Goal: Task Accomplishment & Management: Manage account settings

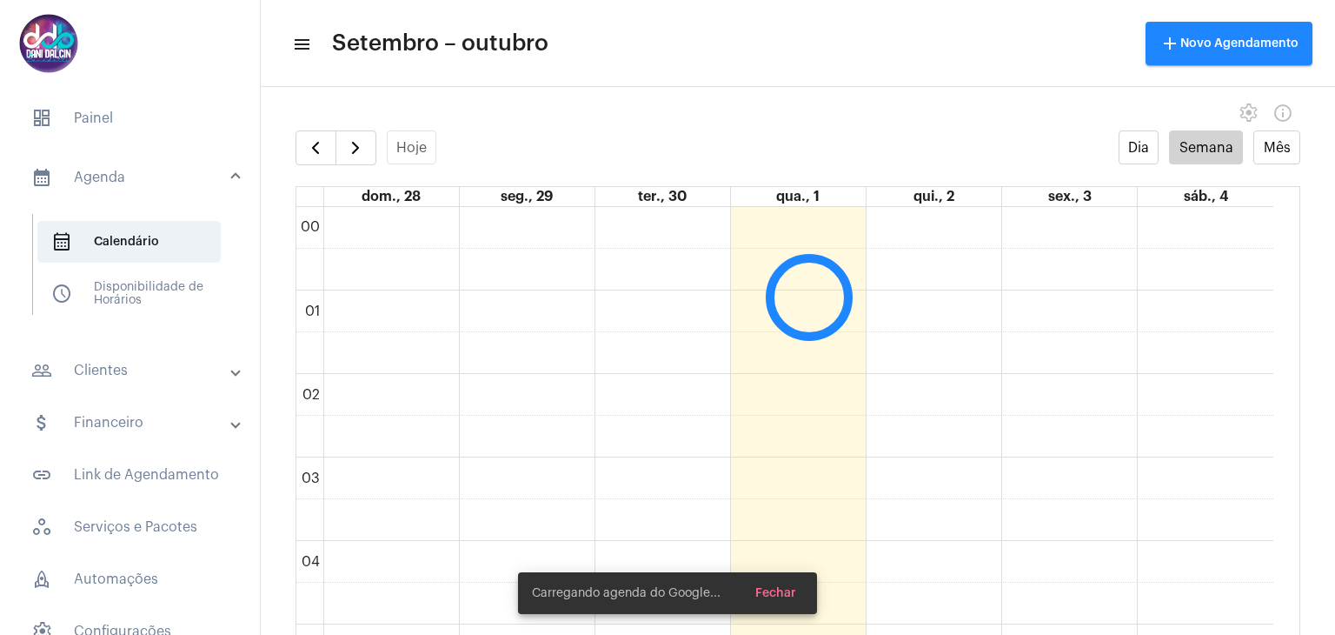
scroll to position [502, 0]
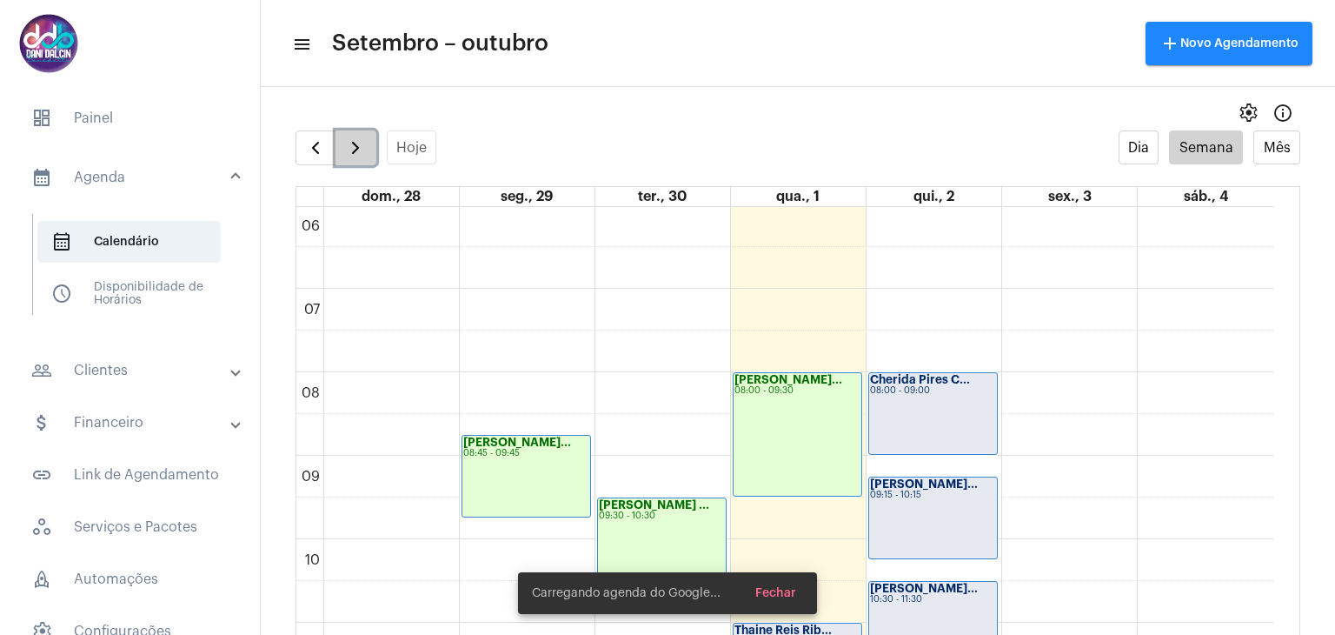
click at [356, 156] on span "button" at bounding box center [355, 147] width 21 height 21
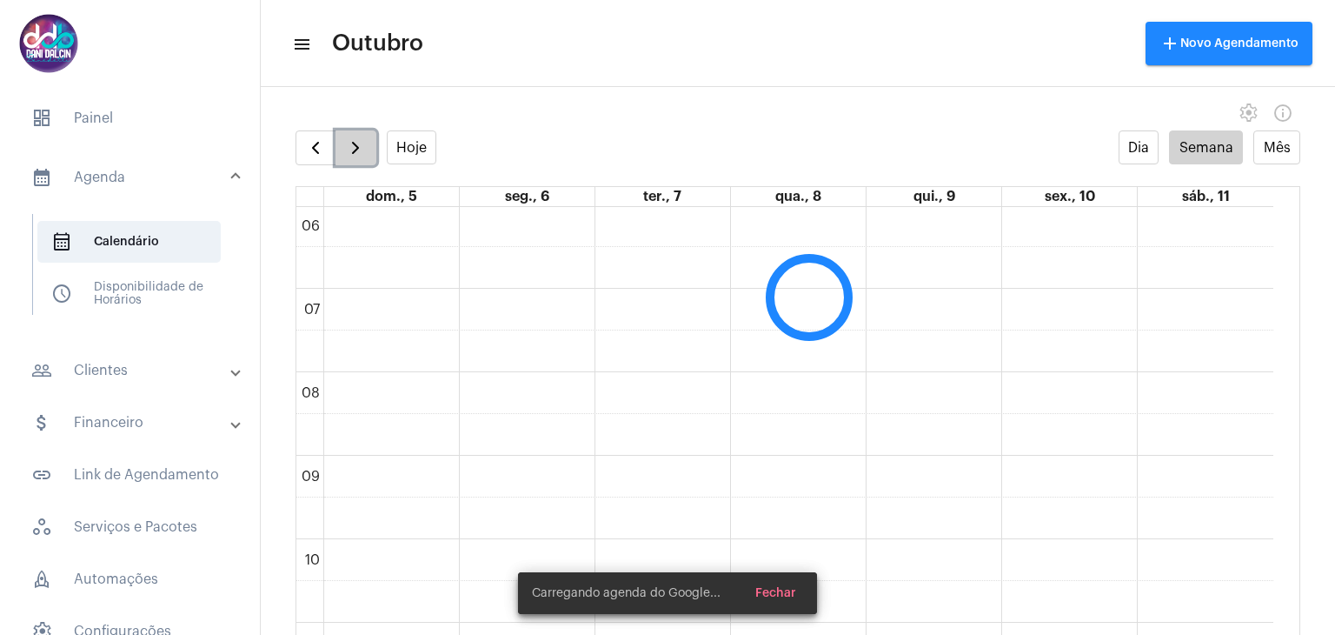
scroll to position [501, 0]
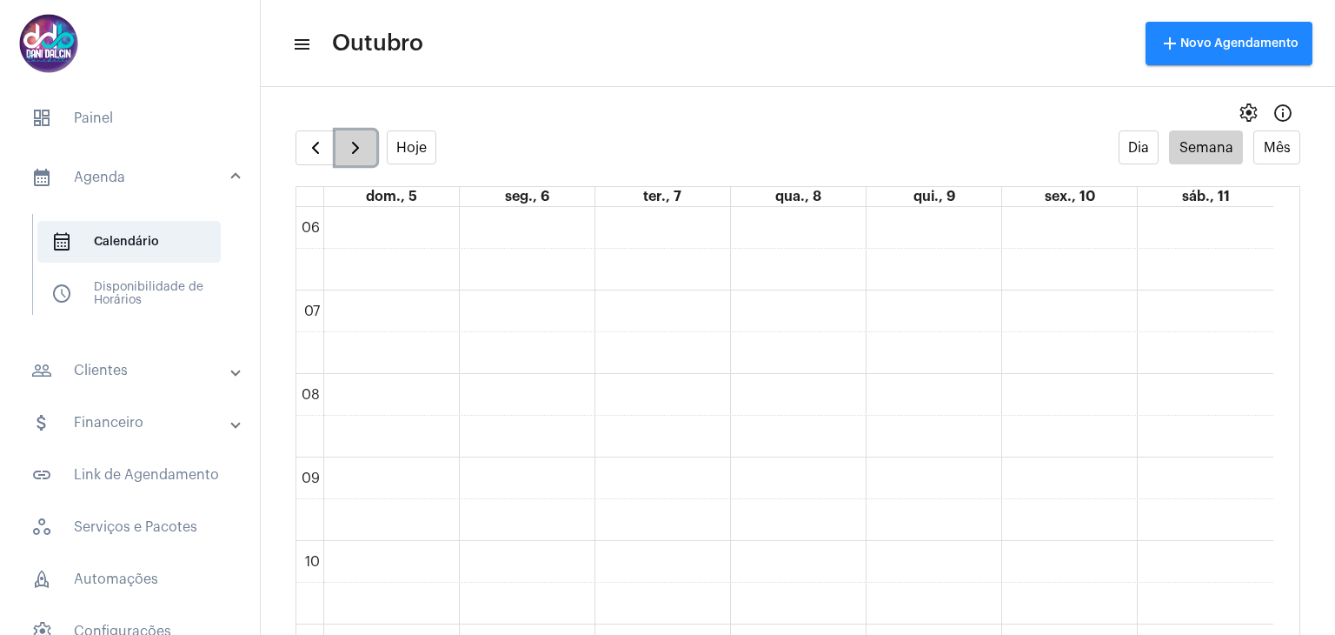
click at [356, 156] on span "button" at bounding box center [355, 147] width 21 height 21
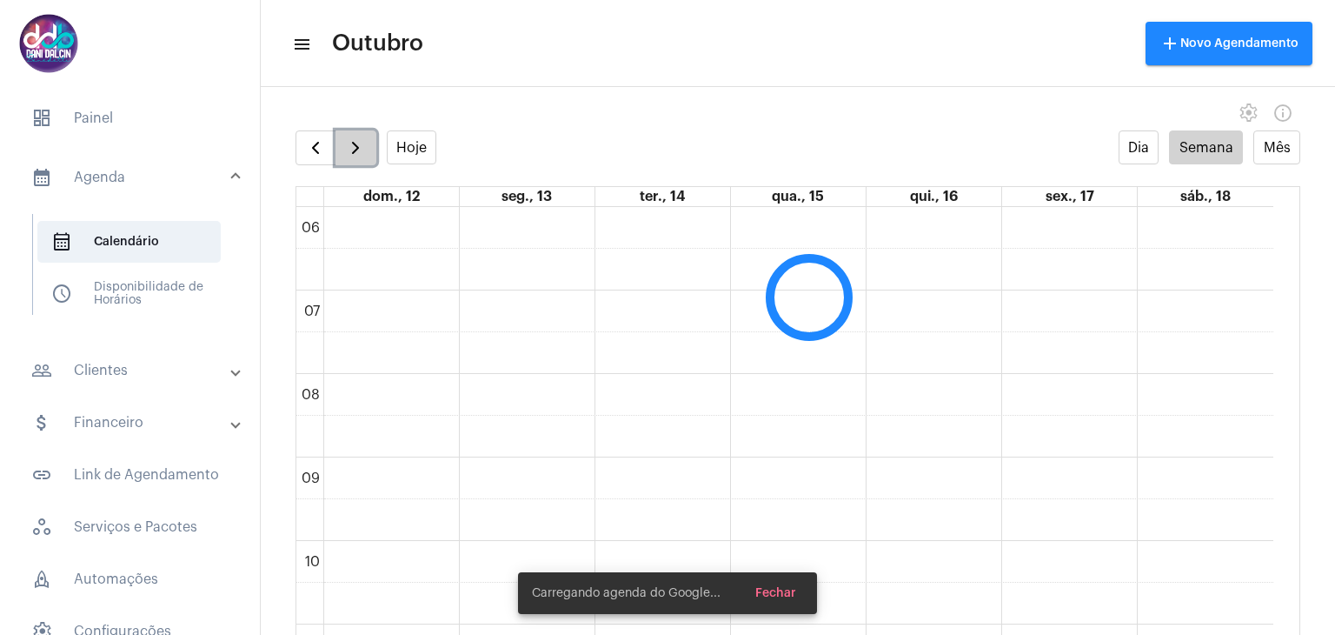
click at [356, 156] on span "button" at bounding box center [355, 147] width 21 height 21
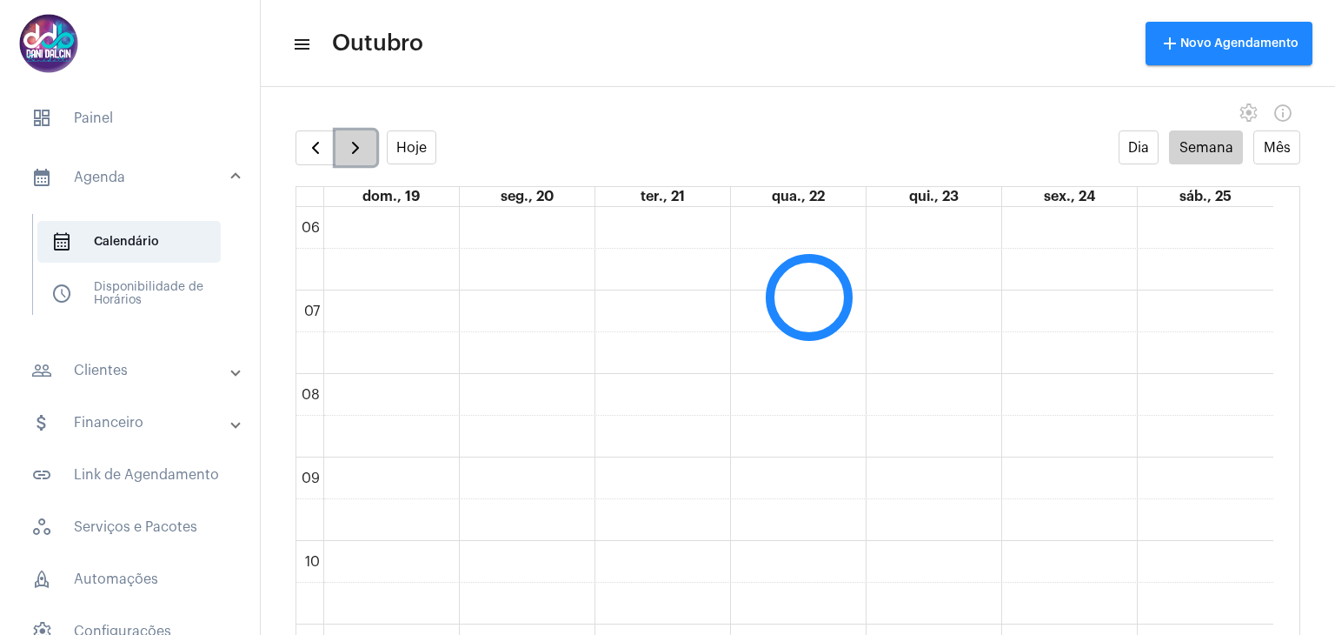
click at [356, 156] on span "button" at bounding box center [355, 147] width 21 height 21
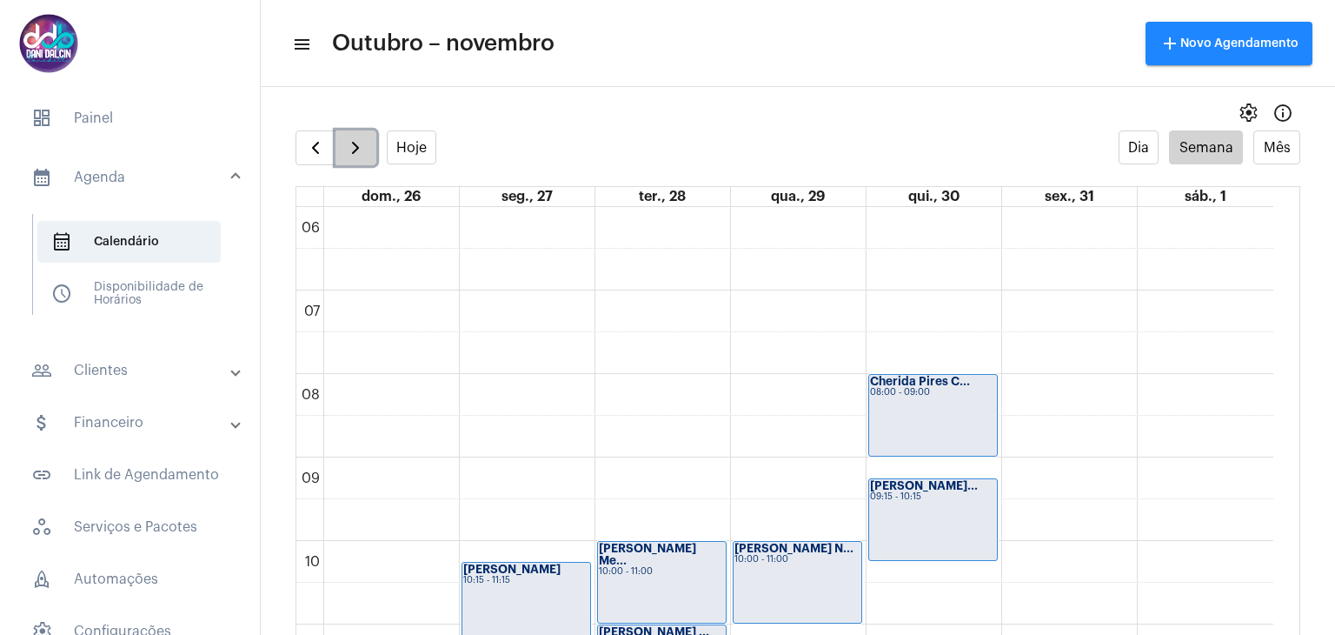
click at [356, 156] on span "button" at bounding box center [355, 147] width 21 height 21
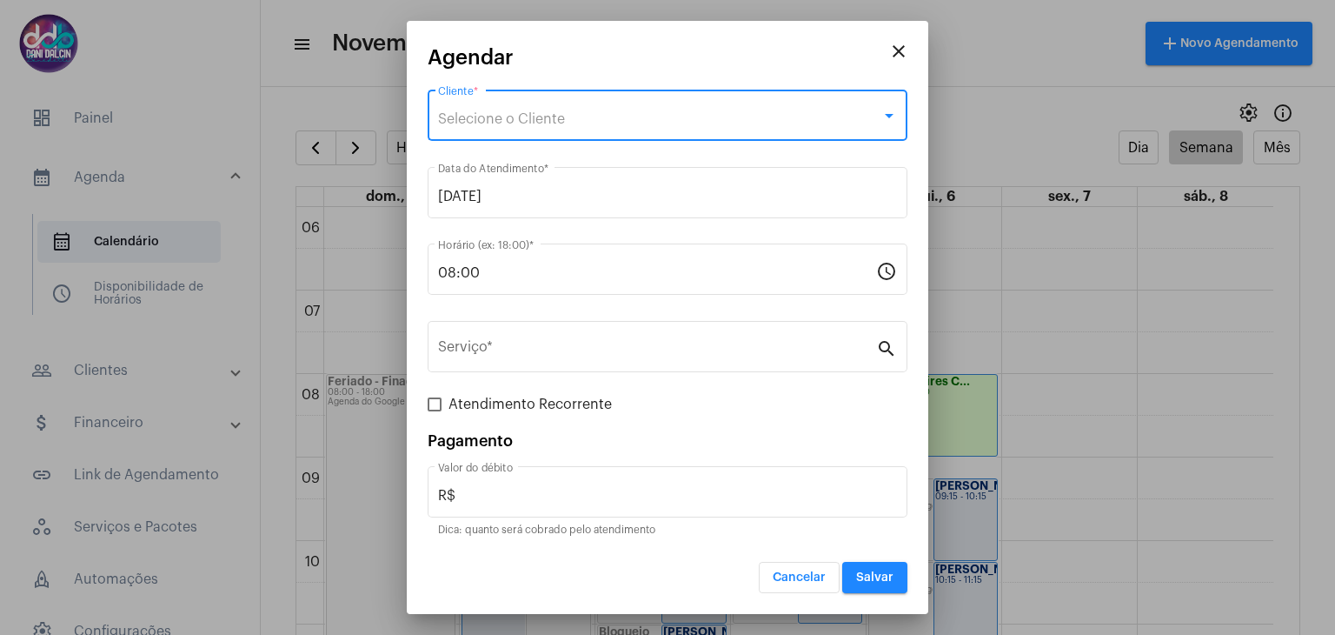
click at [543, 112] on span "Selecione o Cliente" at bounding box center [501, 119] width 127 height 14
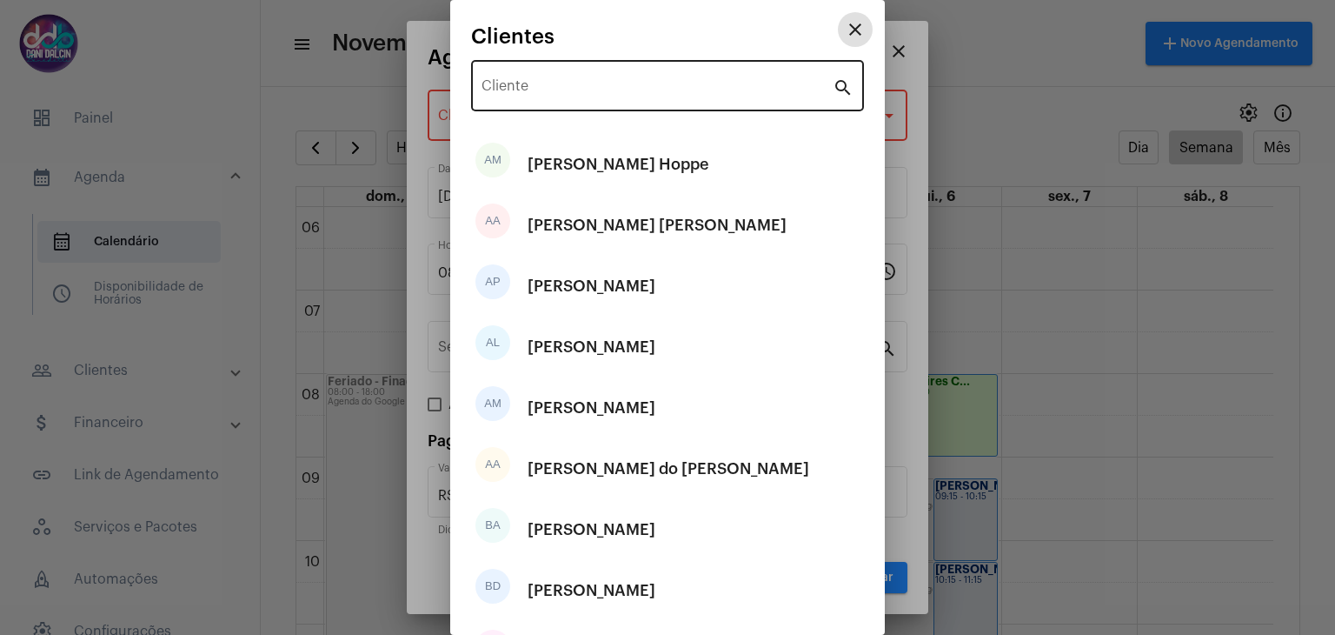
click at [529, 77] on div "Cliente" at bounding box center [657, 83] width 351 height 55
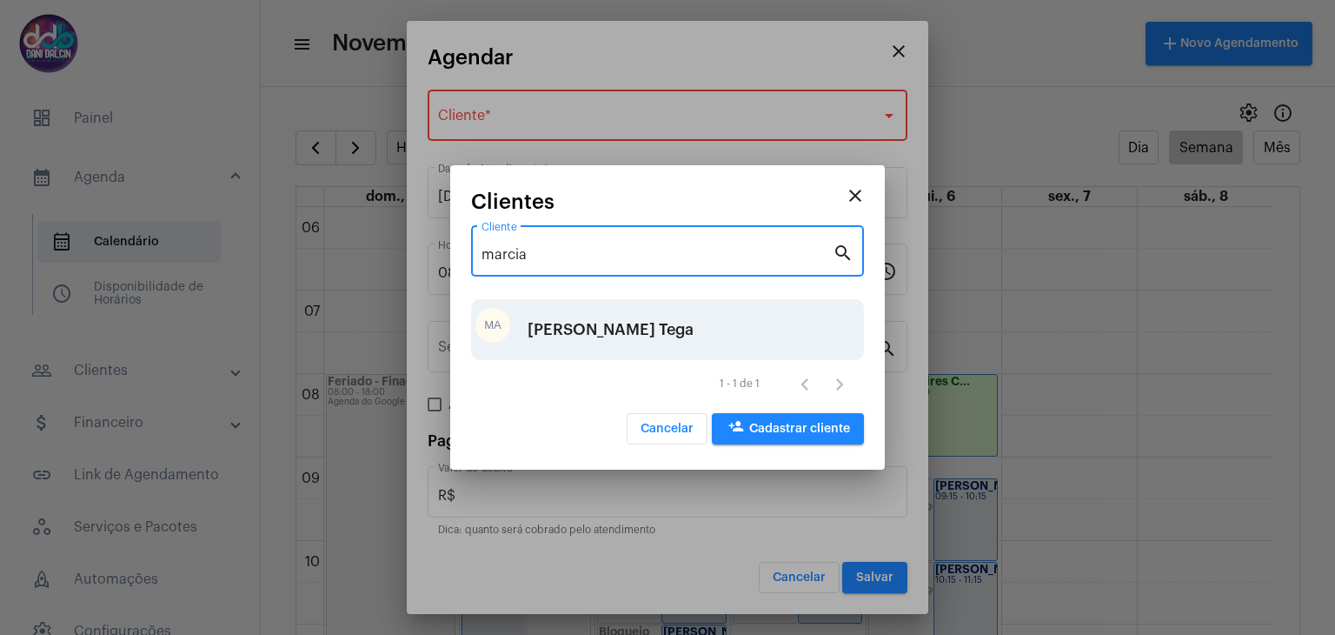
type input "marcia"
click at [574, 333] on div "[PERSON_NAME] Tega" at bounding box center [611, 329] width 166 height 52
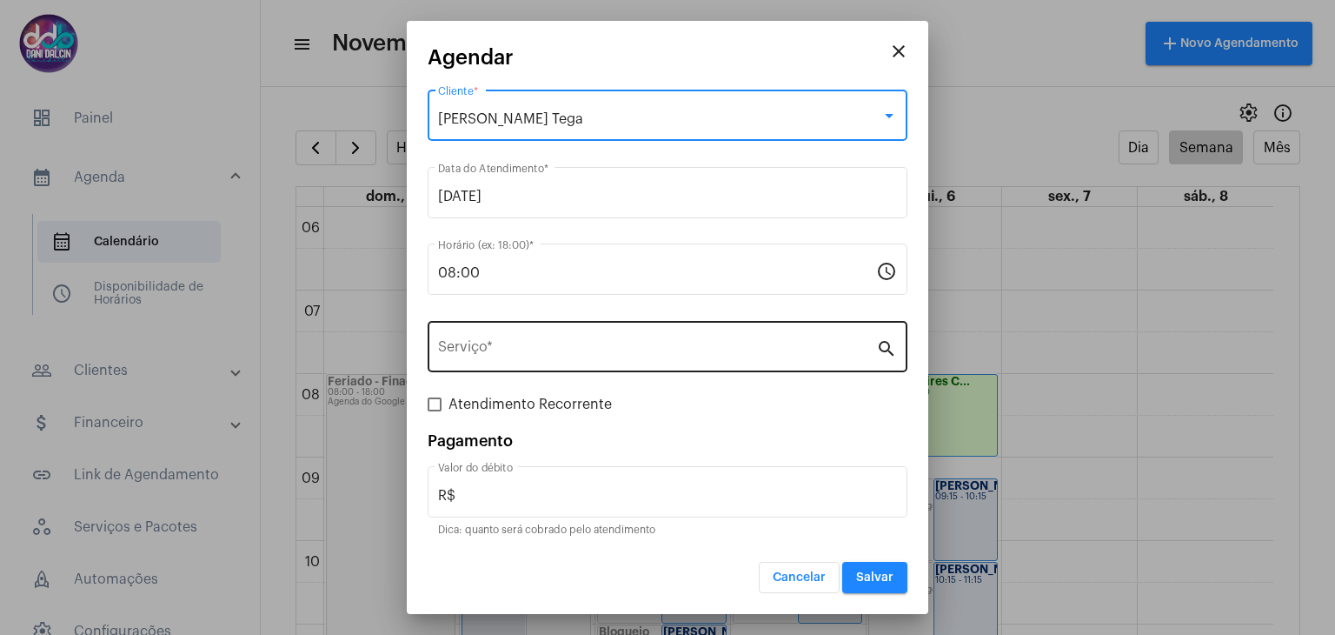
click at [515, 350] on input "Serviço *" at bounding box center [657, 350] width 438 height 16
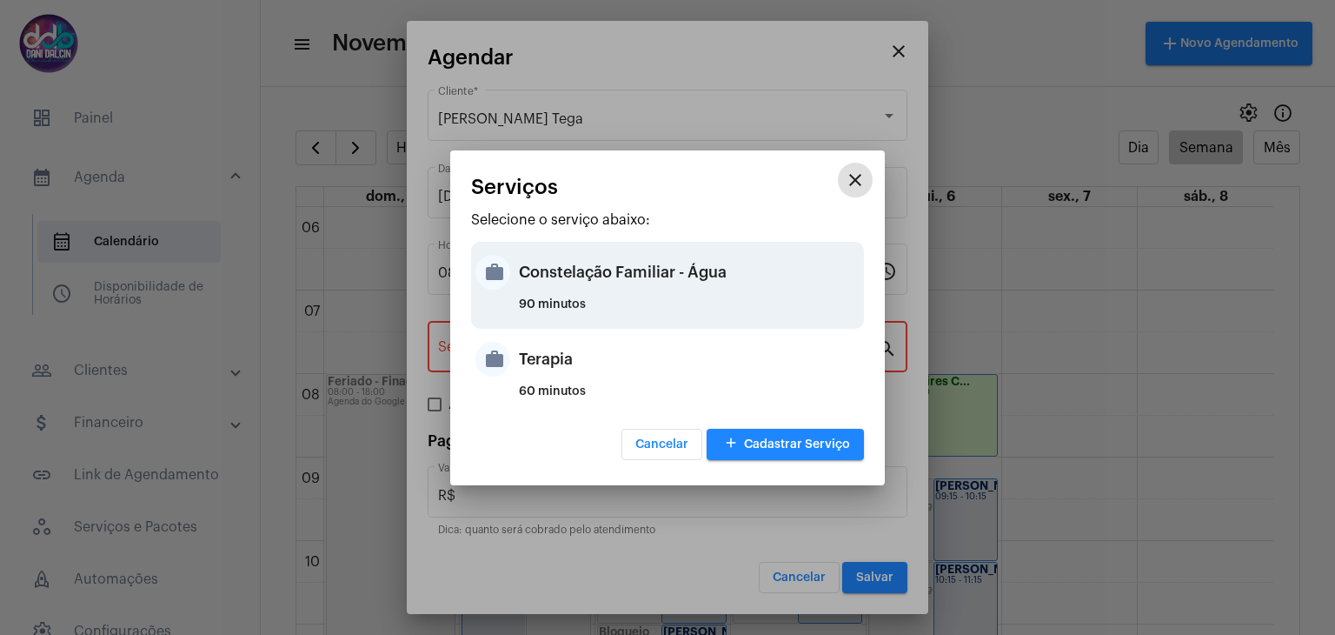
click at [562, 296] on div "Constelação Familiar - Água" at bounding box center [689, 272] width 341 height 52
type input "Constelação Familiar - Água"
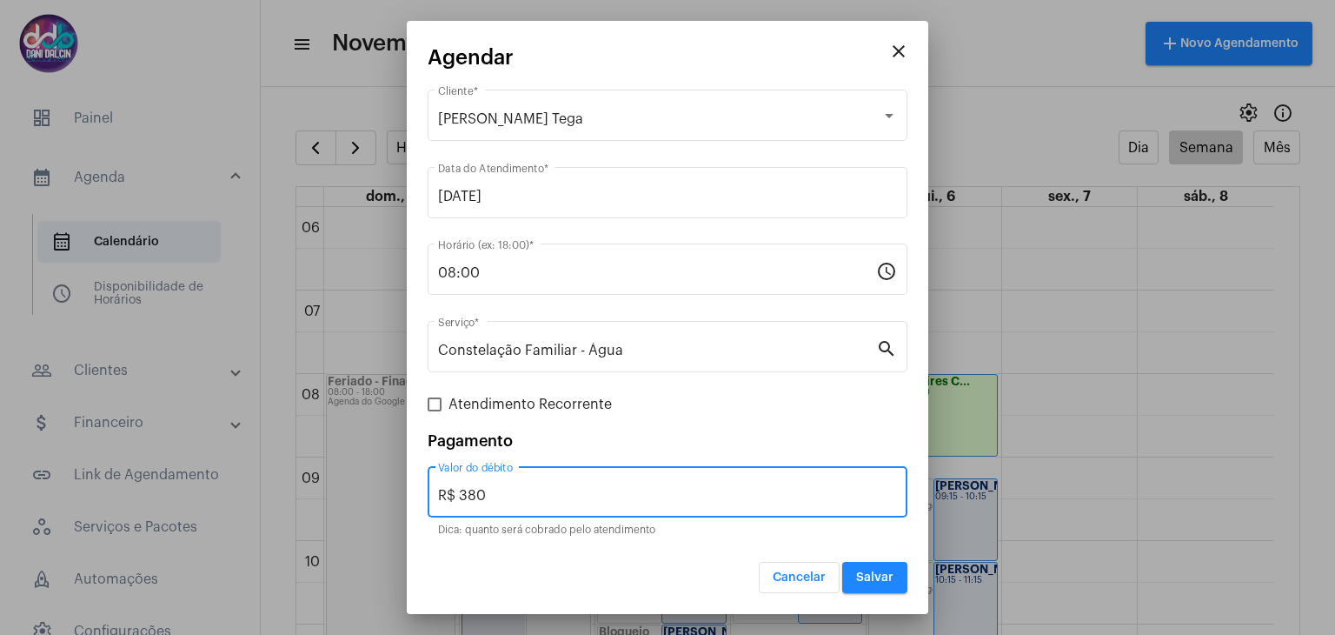
click at [511, 495] on input "R$ 380" at bounding box center [667, 496] width 459 height 16
click at [510, 495] on input "R$ 380" at bounding box center [667, 496] width 459 height 16
type input "R$ 250"
click at [894, 571] on button "Salvar" at bounding box center [874, 577] width 65 height 31
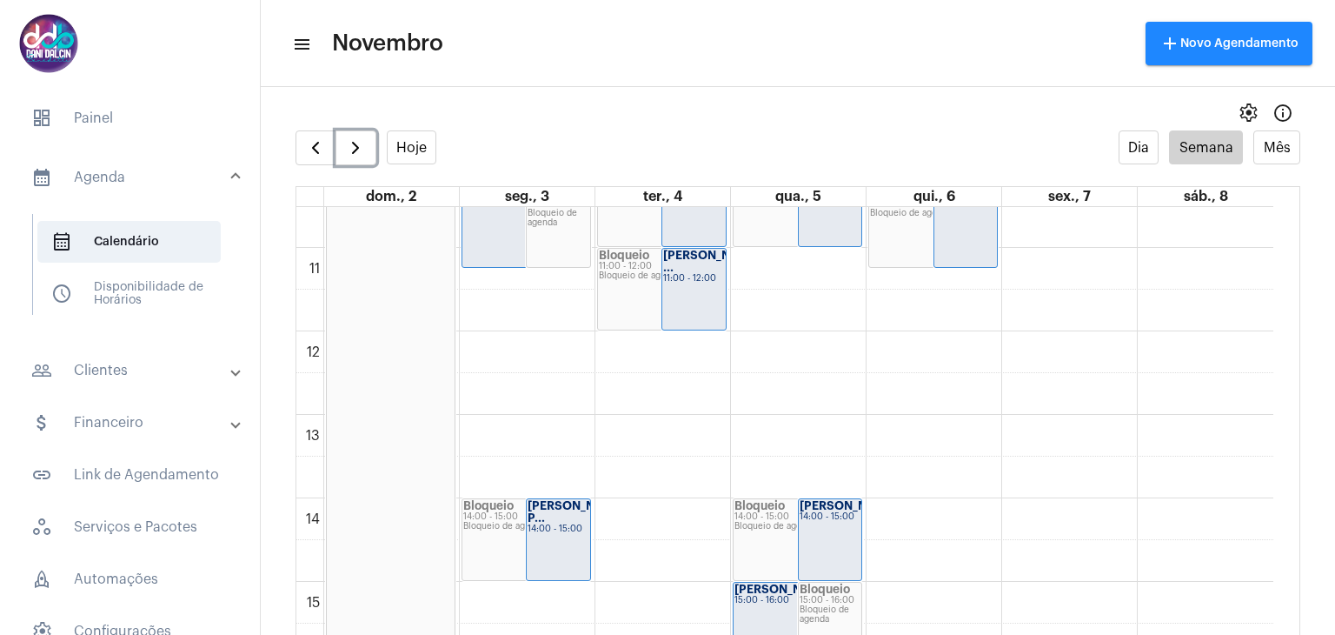
scroll to position [848, 0]
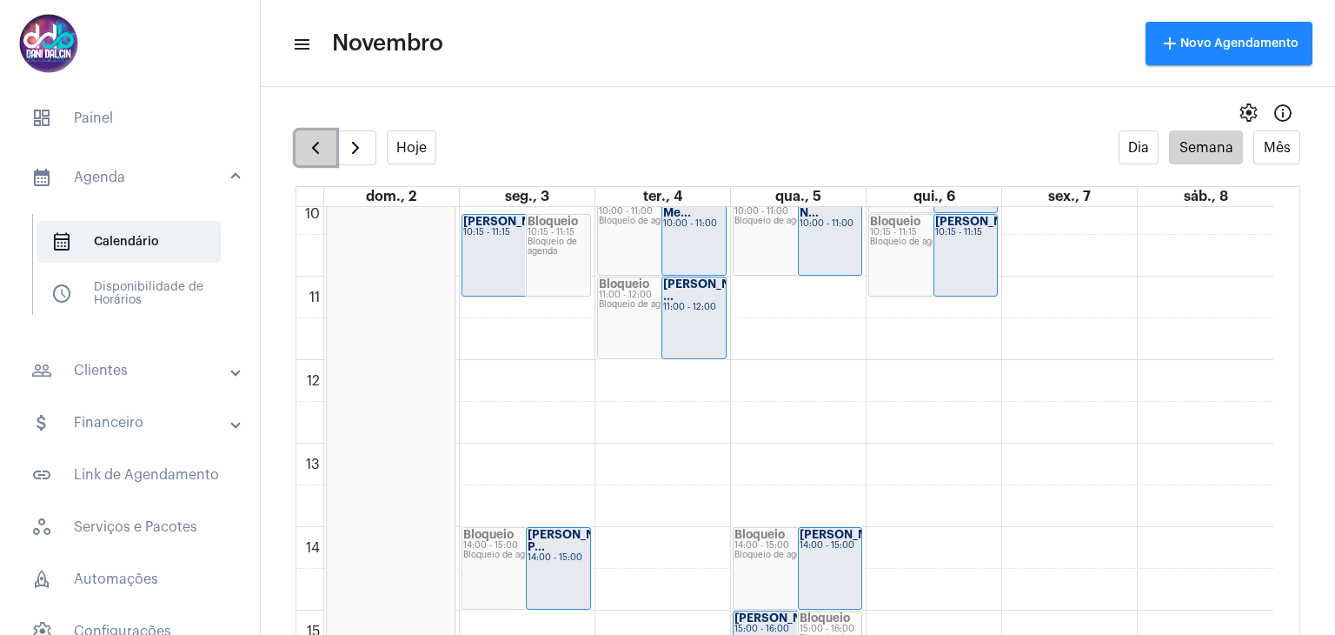
click at [322, 134] on button "button" at bounding box center [316, 147] width 41 height 35
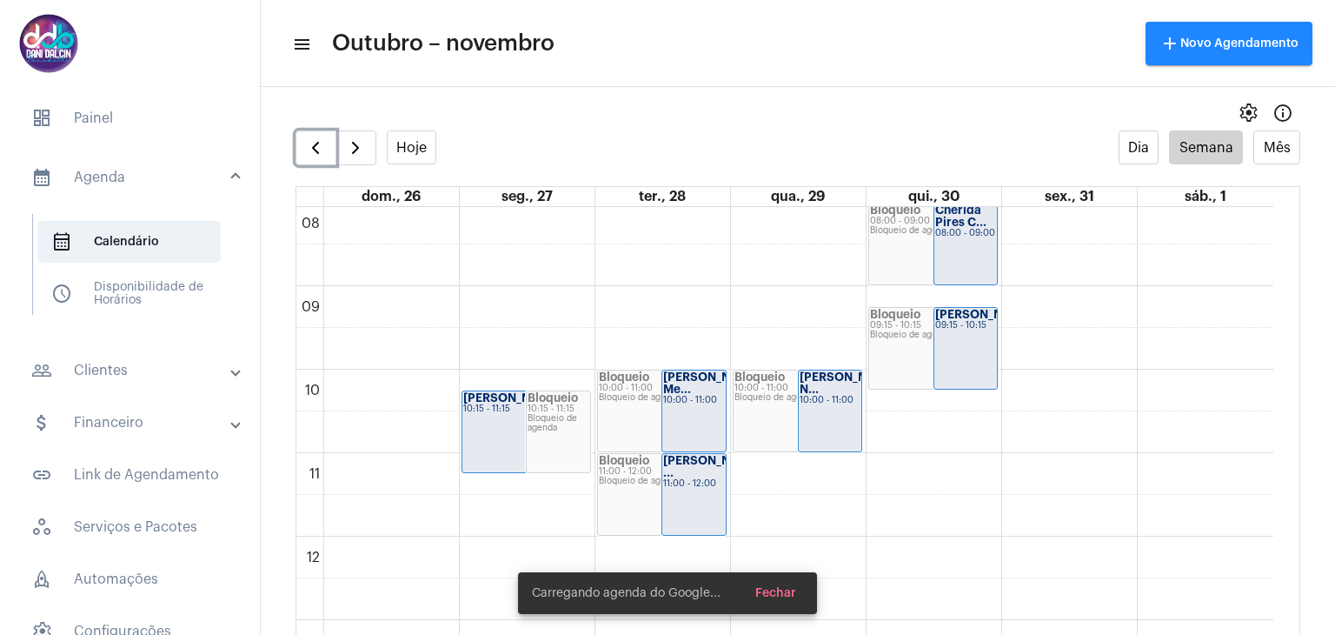
scroll to position [675, 0]
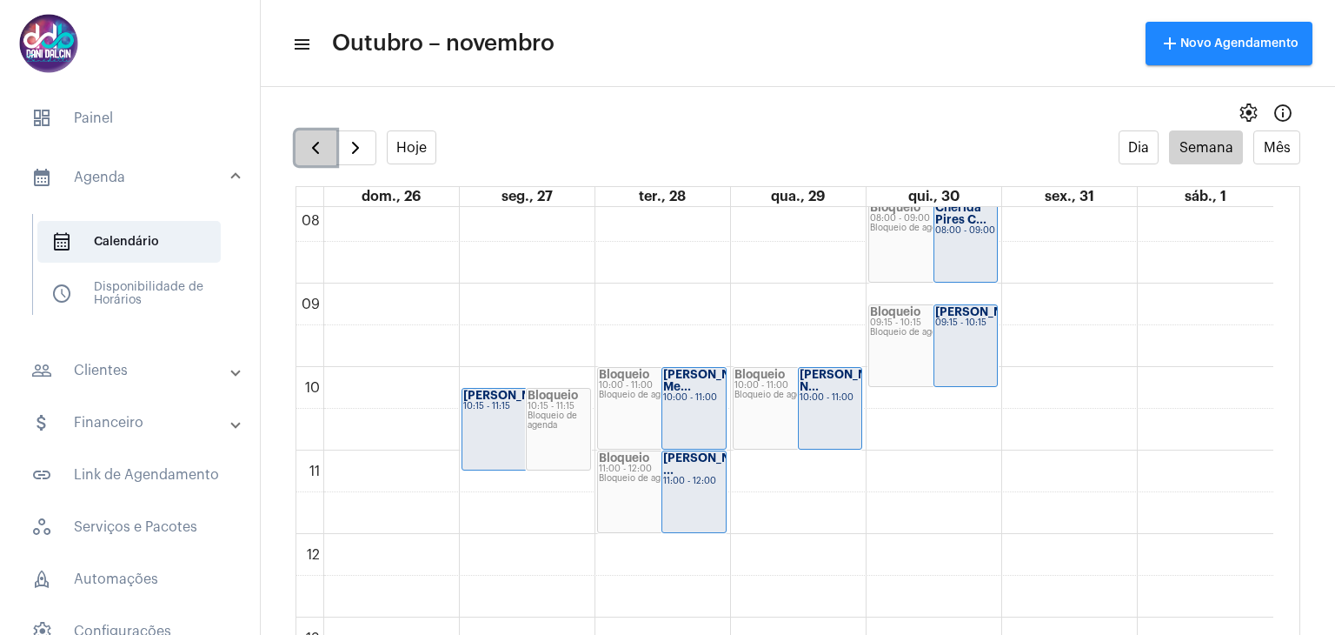
click at [304, 150] on button "button" at bounding box center [316, 147] width 41 height 35
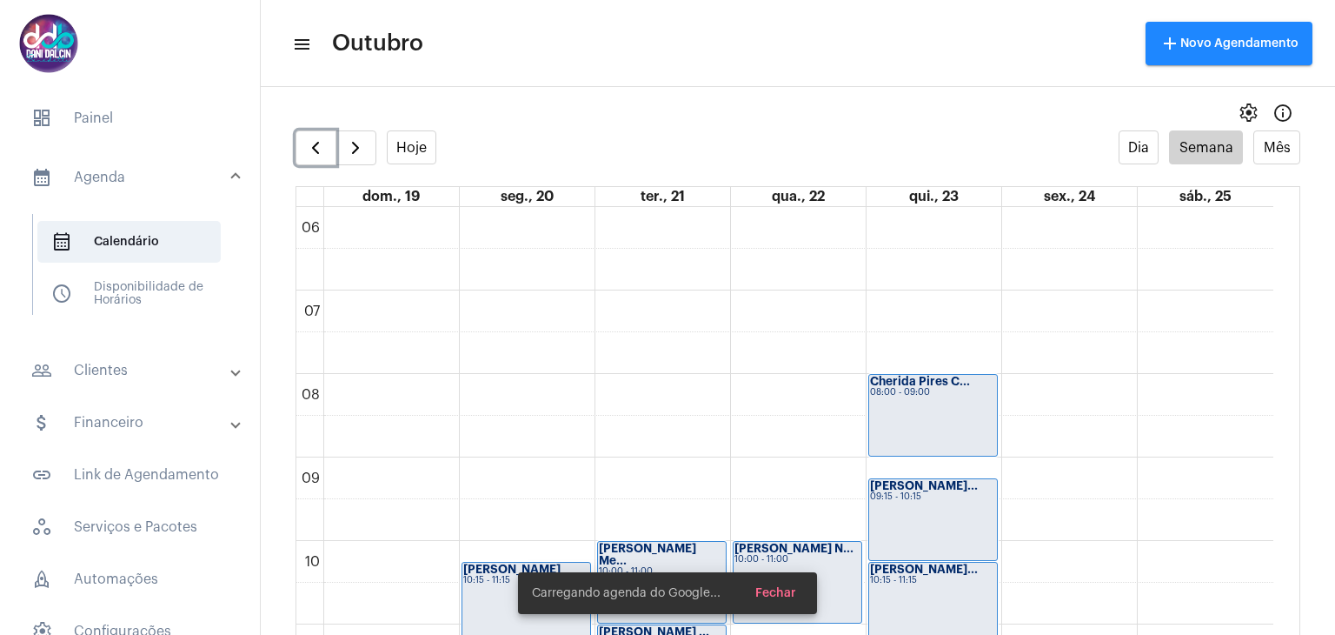
scroll to position [761, 0]
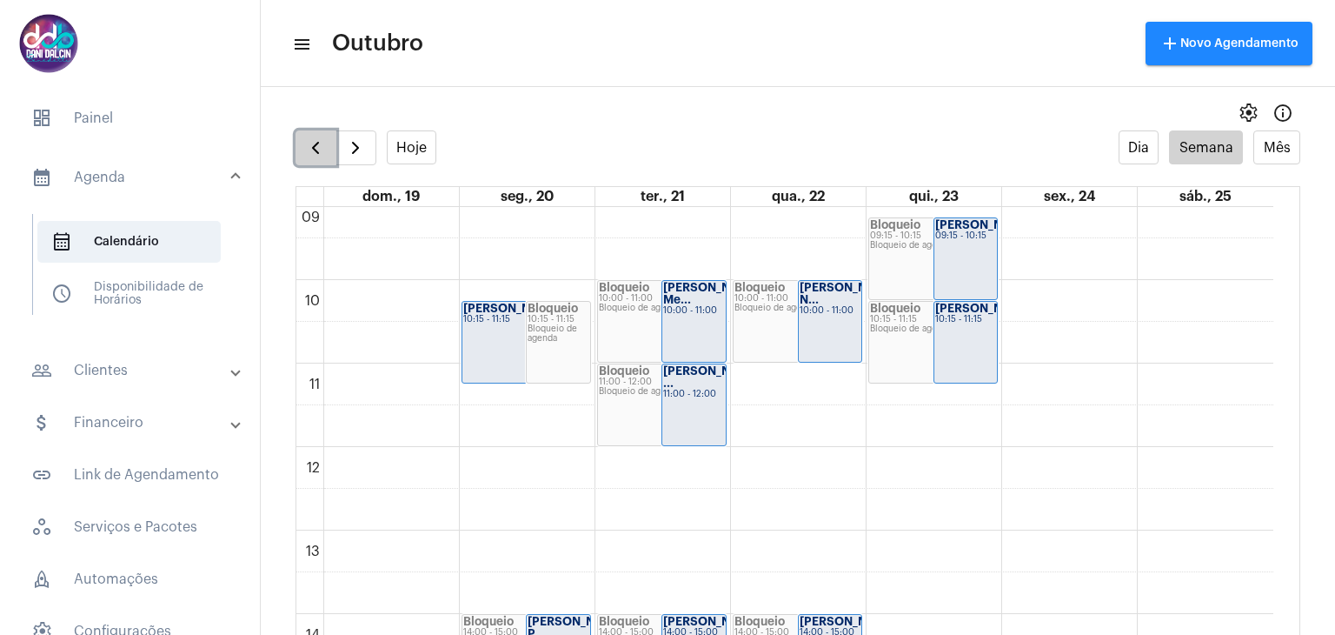
click at [323, 151] on span "button" at bounding box center [315, 147] width 21 height 21
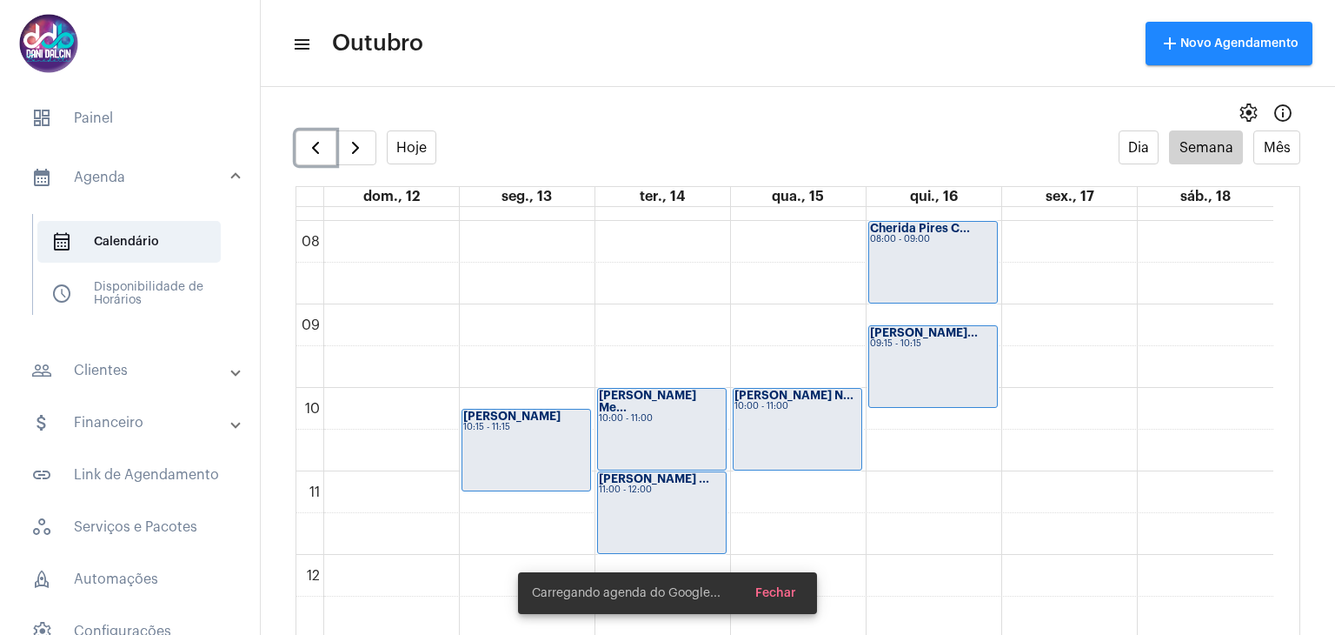
scroll to position [763, 0]
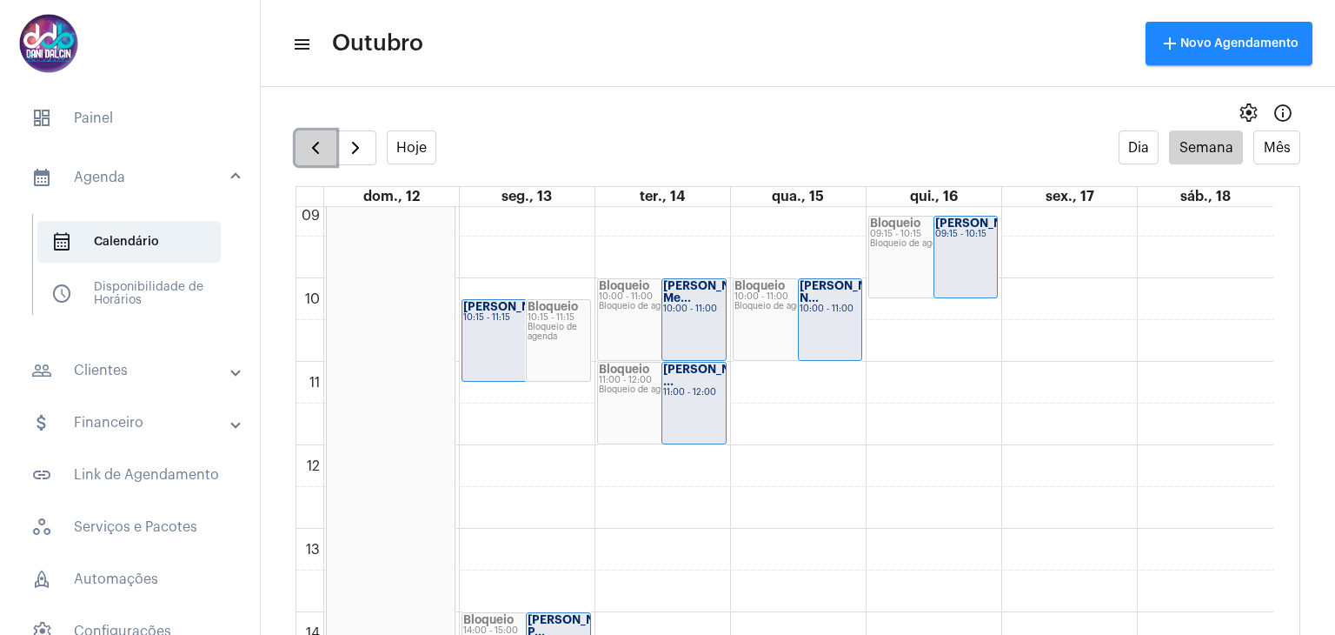
click at [313, 150] on span "button" at bounding box center [315, 147] width 21 height 21
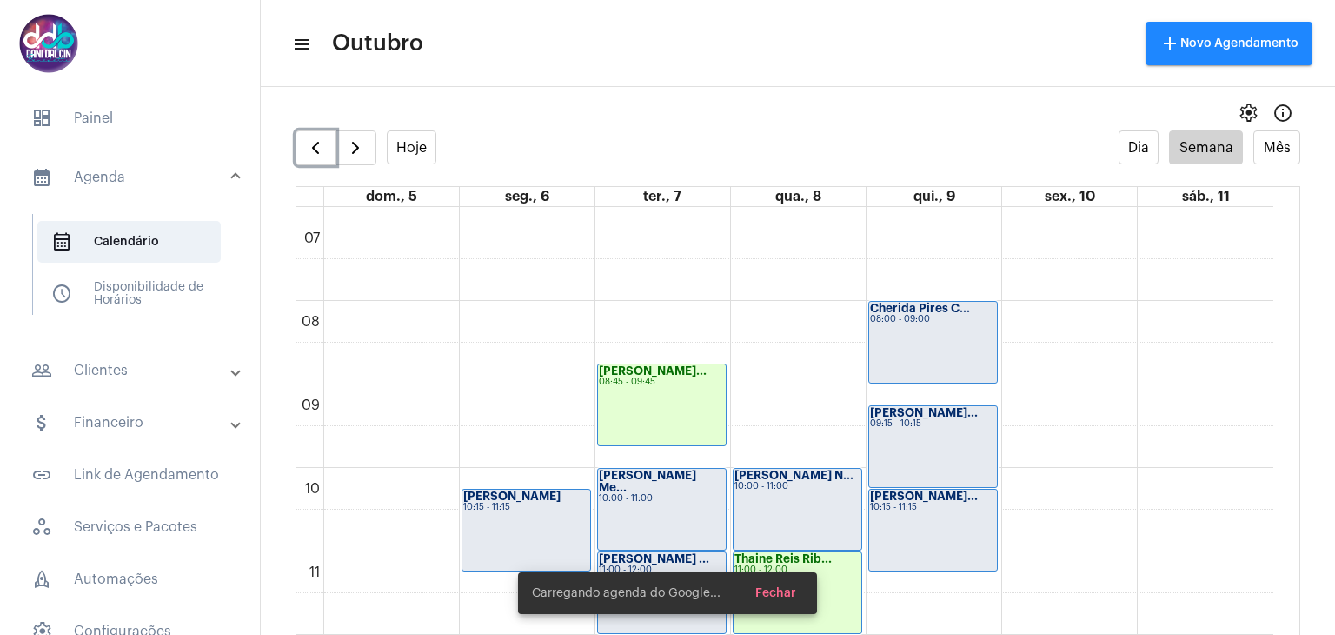
scroll to position [675, 0]
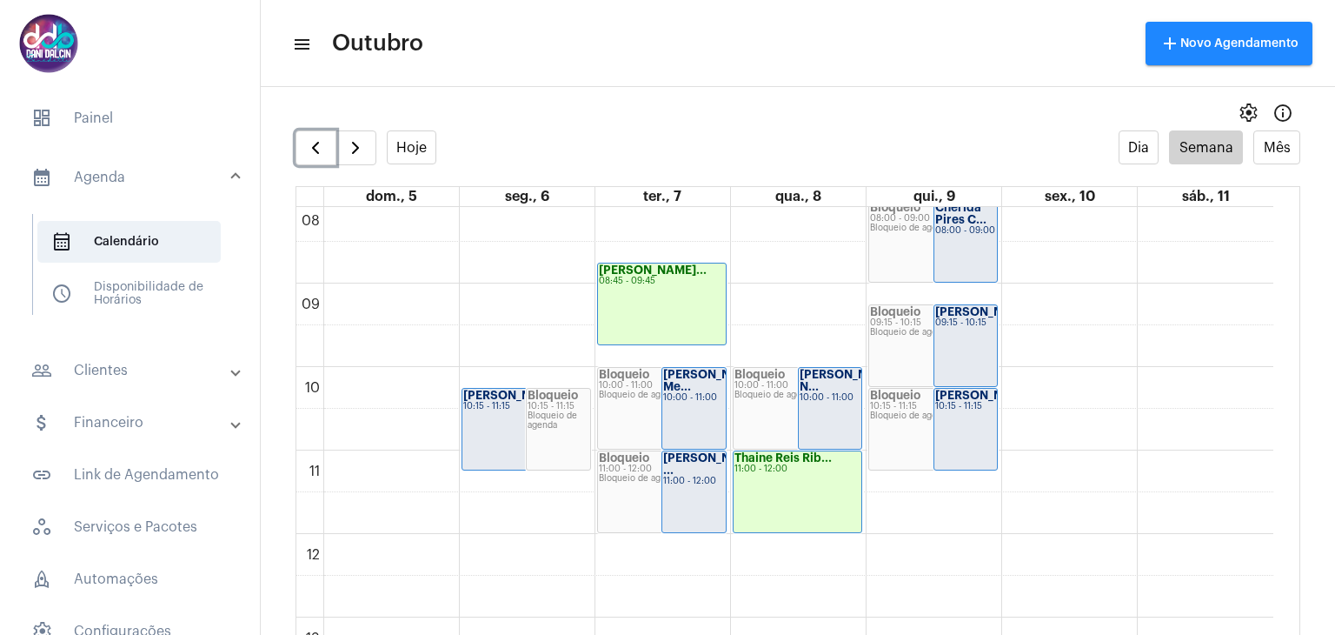
click at [798, 459] on strong "Thaine Reis Rib..." at bounding box center [782, 457] width 97 height 11
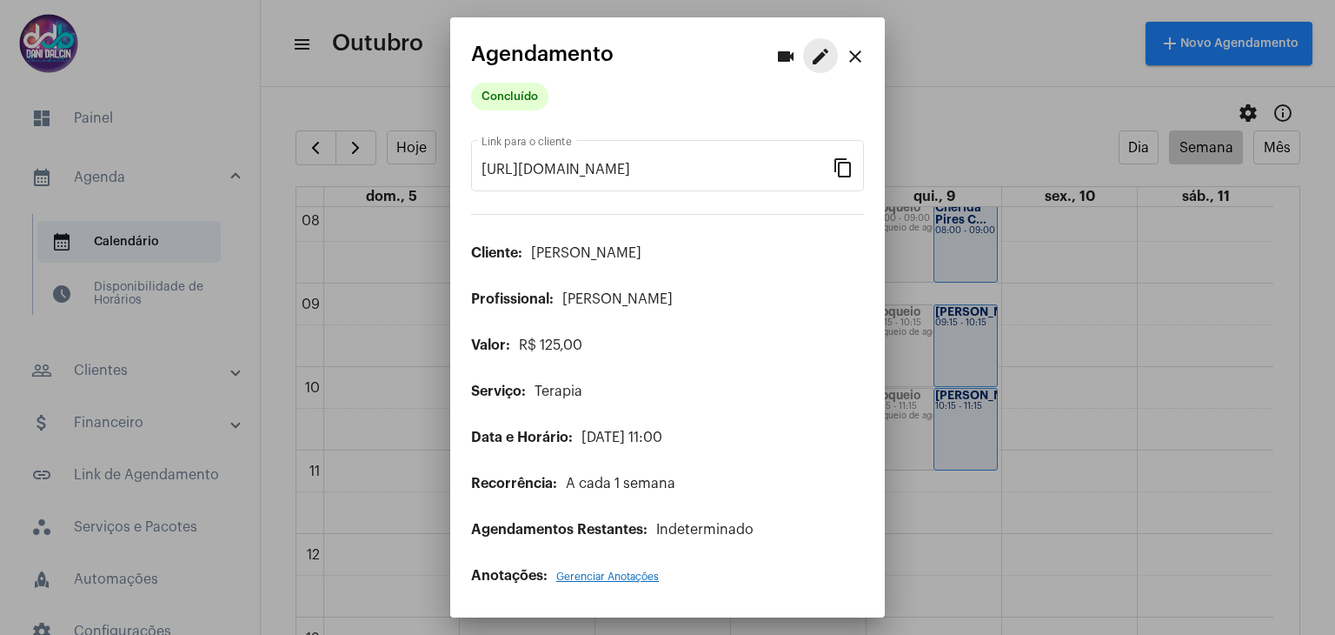
click at [812, 60] on mat-icon "edit" at bounding box center [820, 56] width 21 height 21
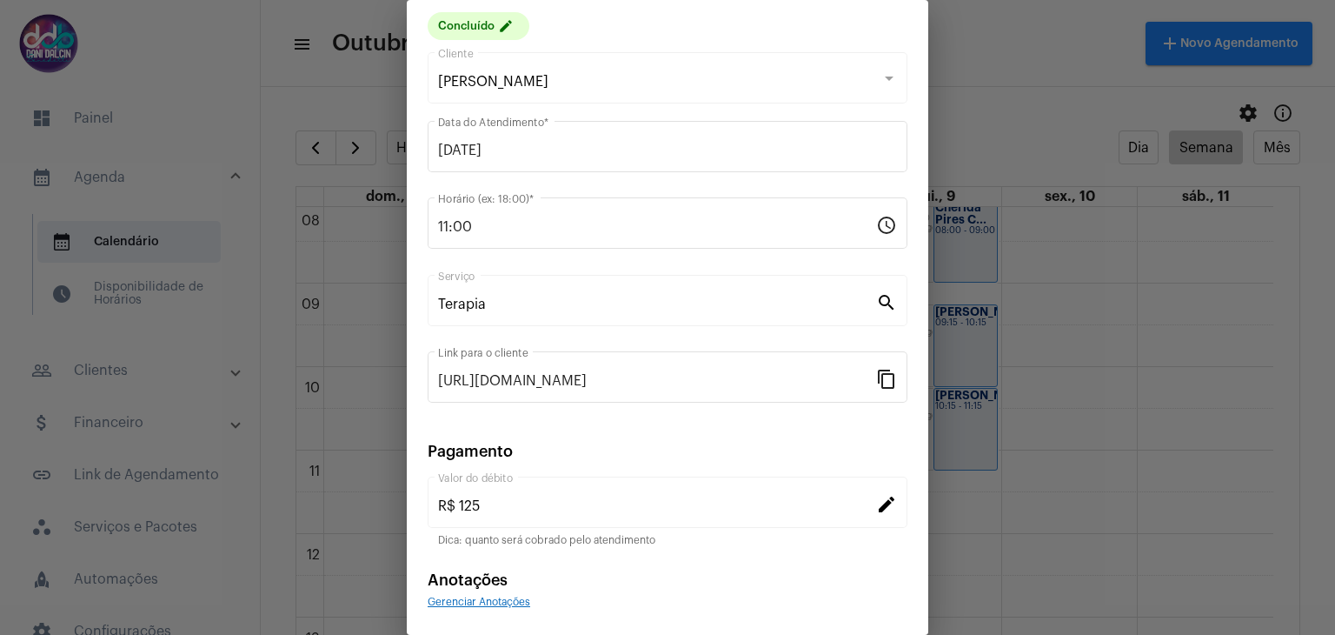
scroll to position [111, 0]
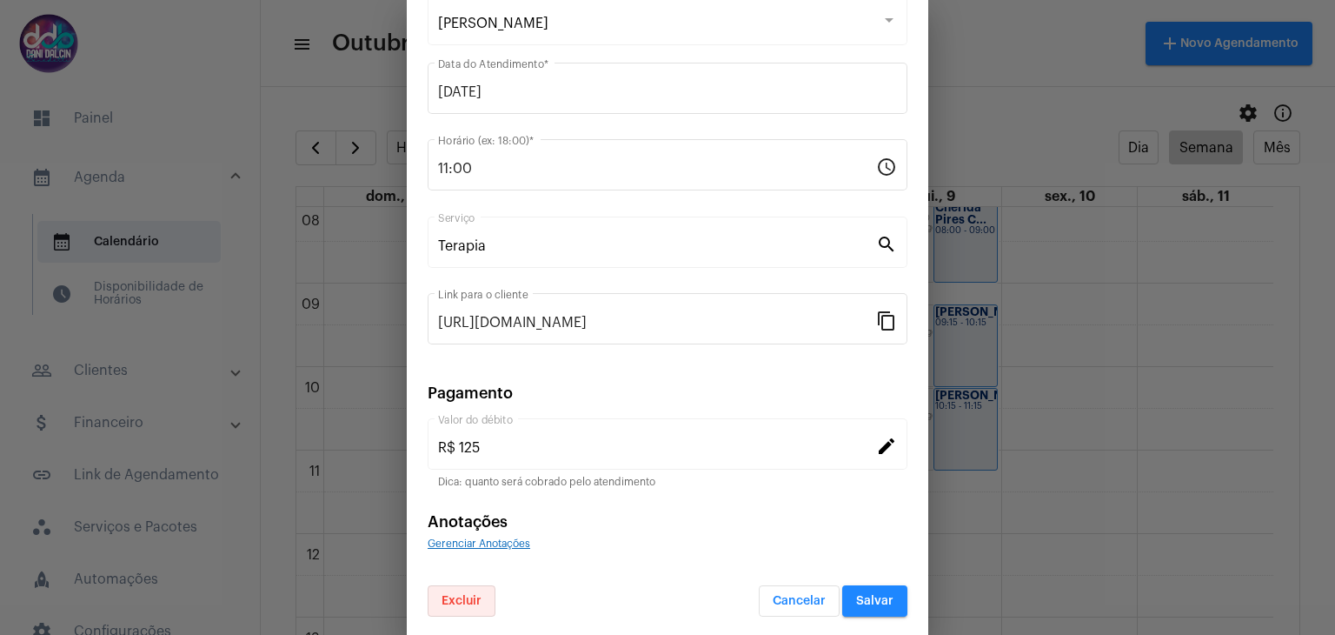
click at [476, 595] on span "Excluir" at bounding box center [462, 601] width 40 height 12
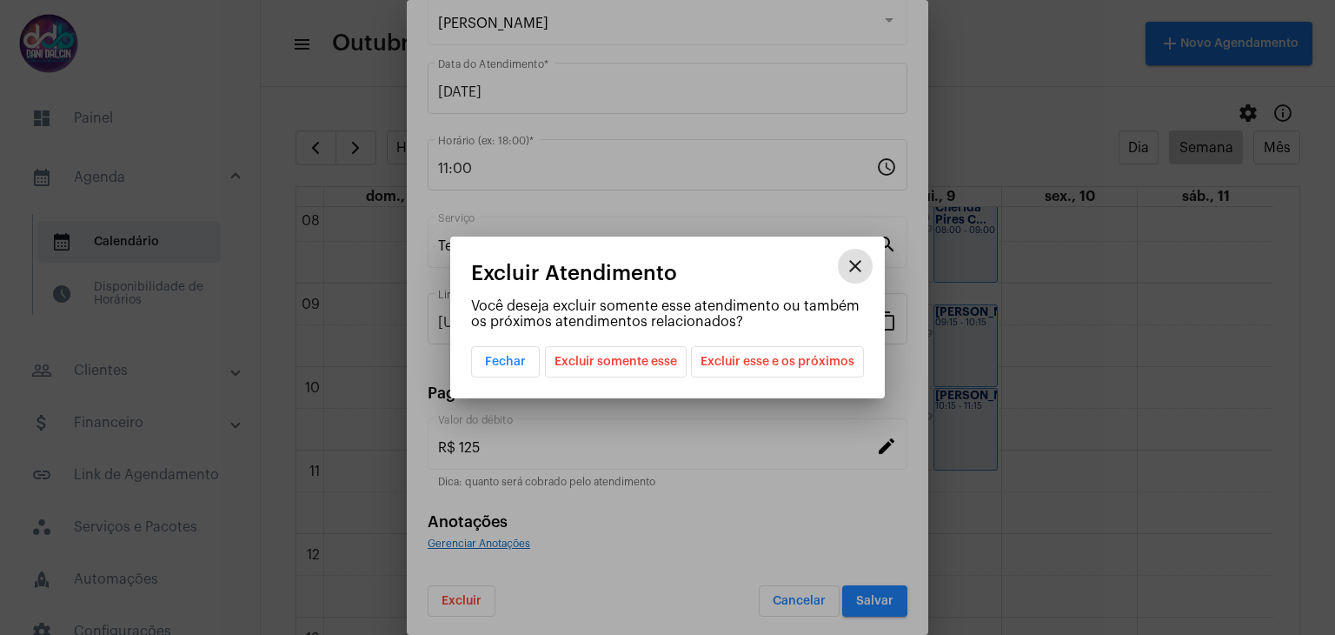
click at [641, 364] on span "Excluir somente esse" at bounding box center [616, 362] width 123 height 30
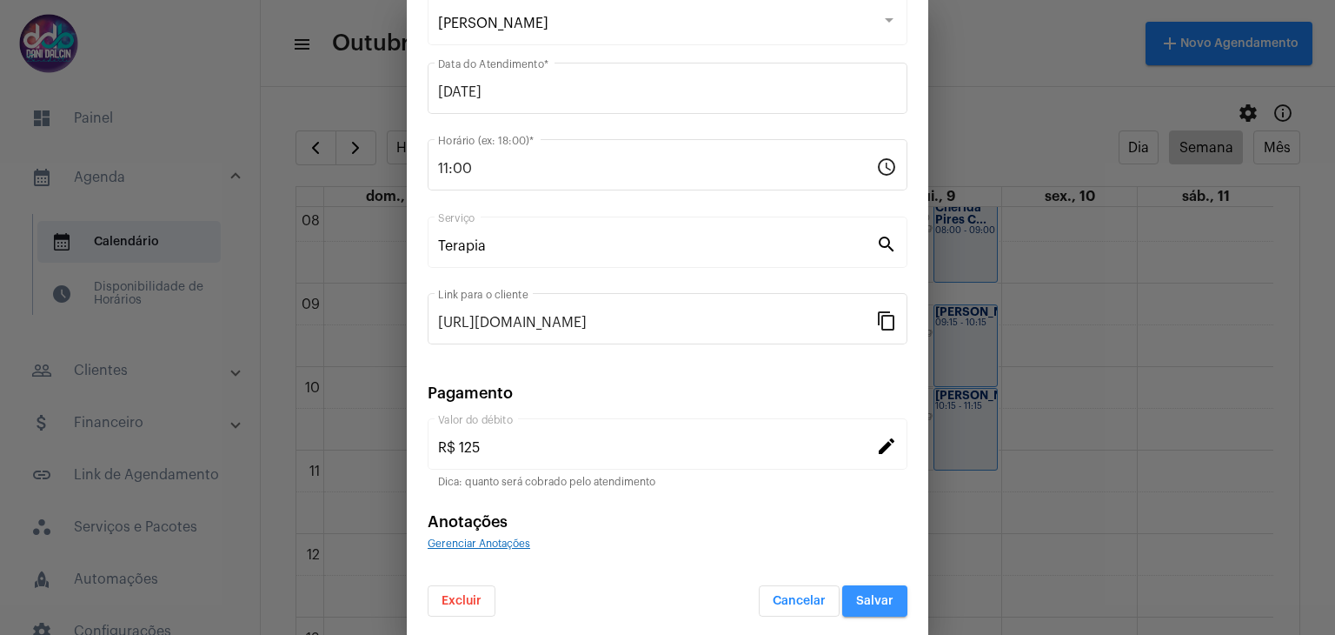
click at [856, 601] on span "Salvar" at bounding box center [874, 601] width 37 height 12
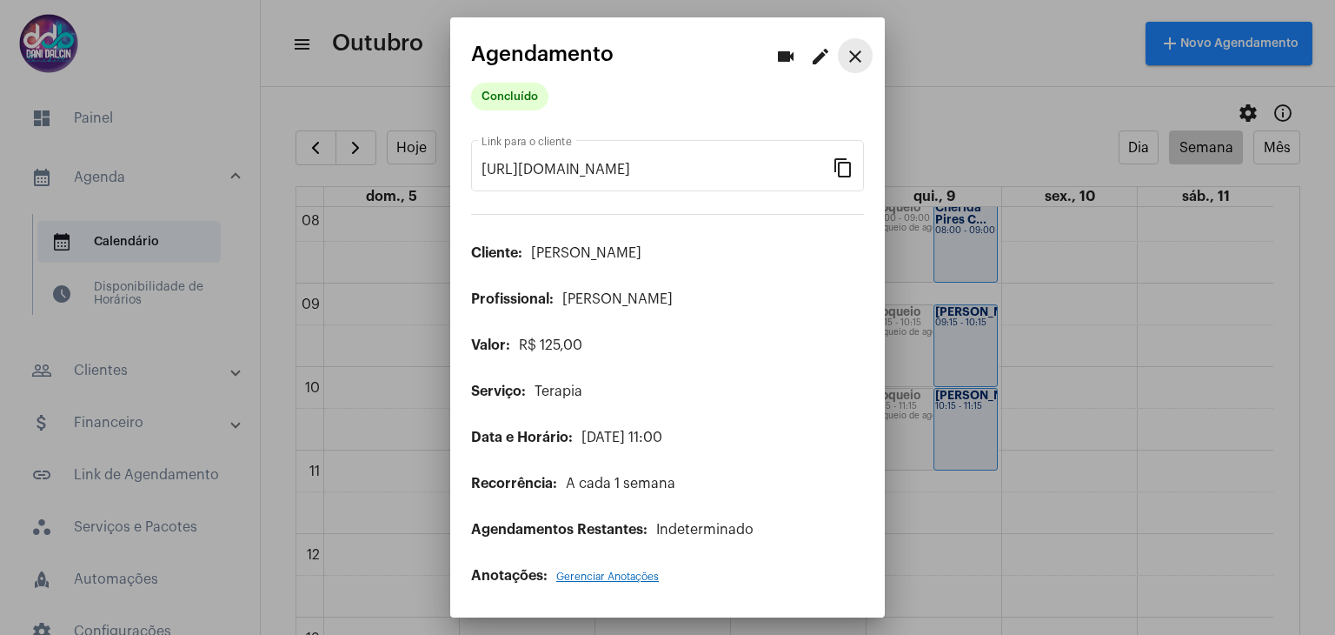
click at [852, 72] on button "close" at bounding box center [855, 55] width 35 height 35
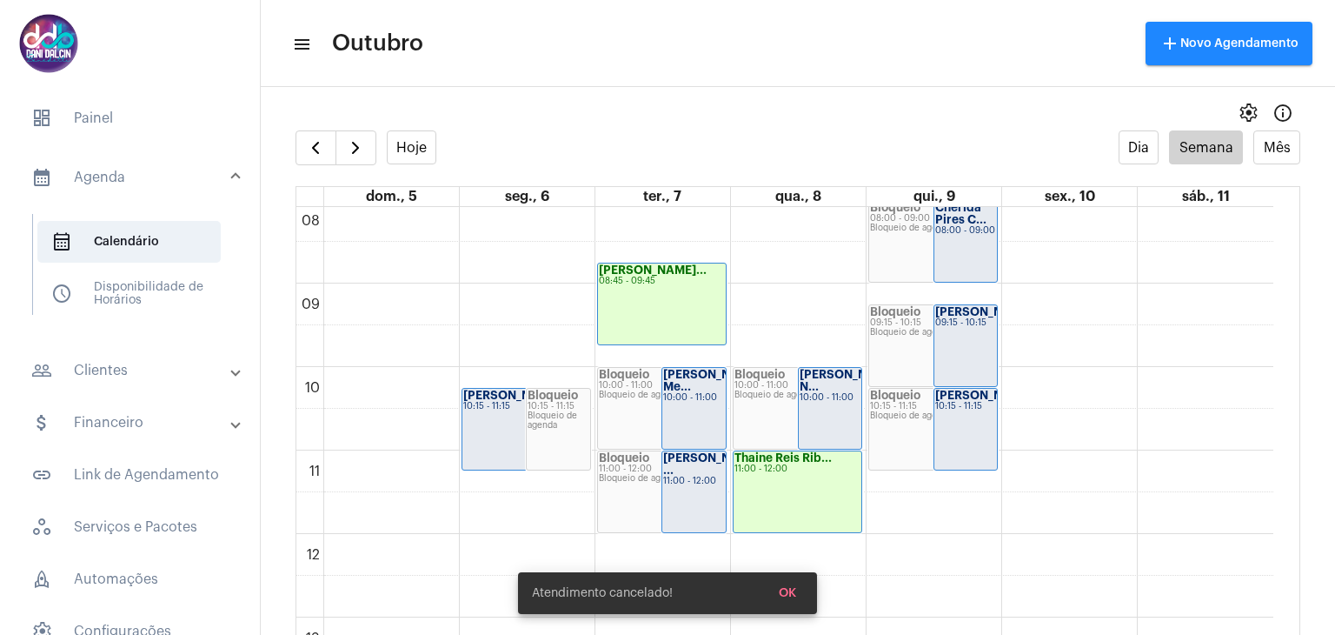
click at [803, 596] on button "OK" at bounding box center [787, 592] width 45 height 31
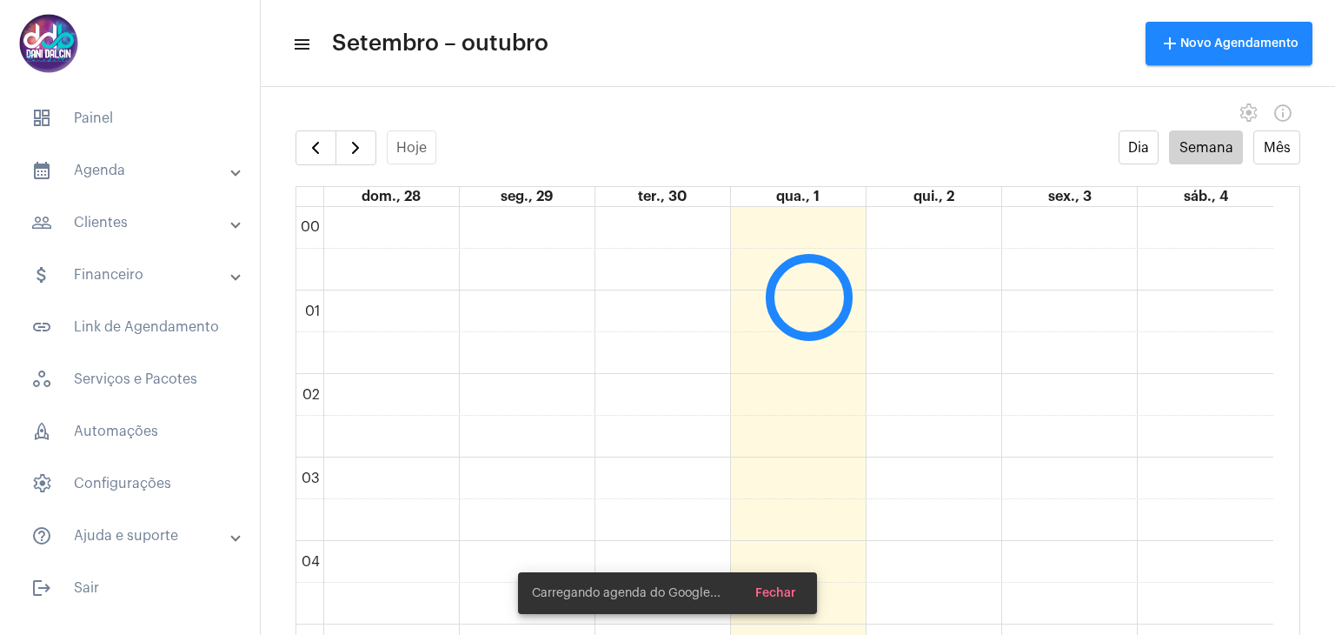
scroll to position [502, 0]
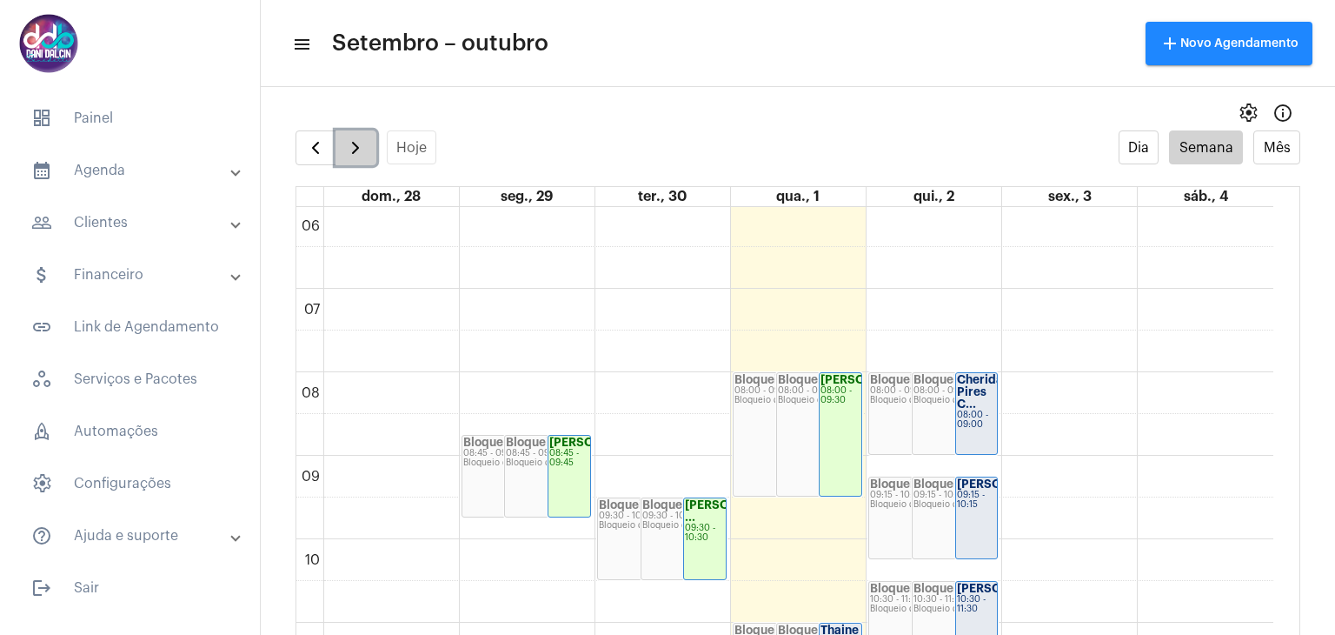
click at [359, 148] on span "button" at bounding box center [355, 147] width 21 height 21
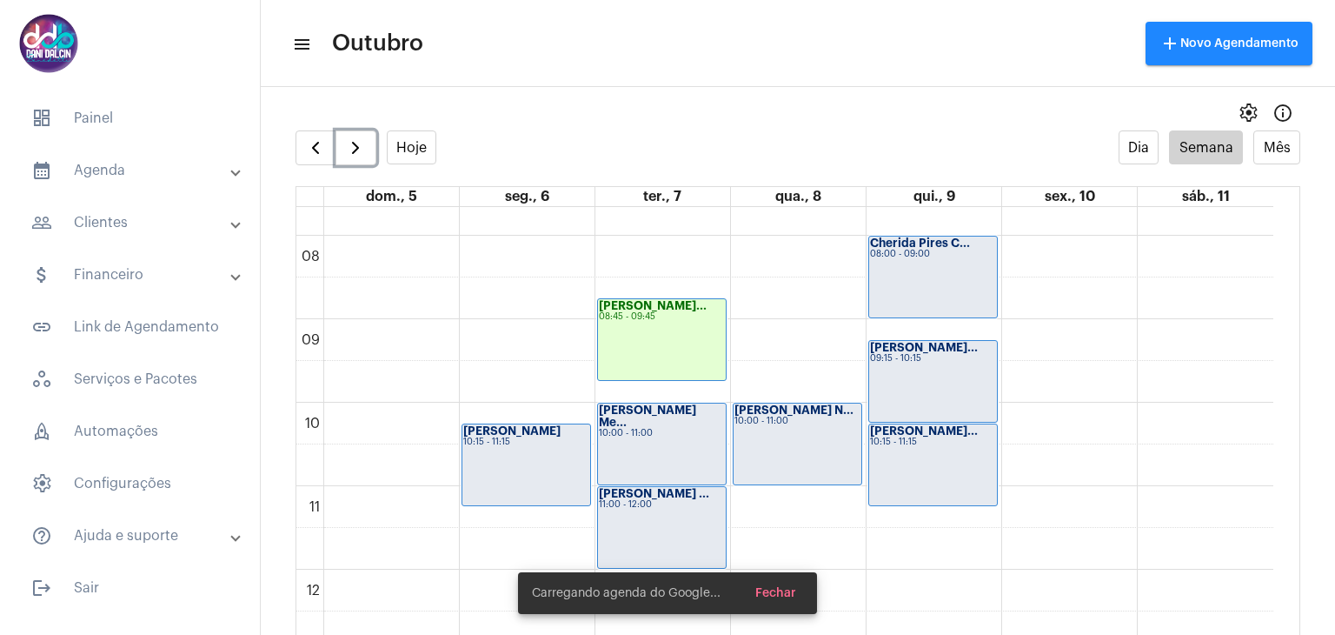
scroll to position [848, 0]
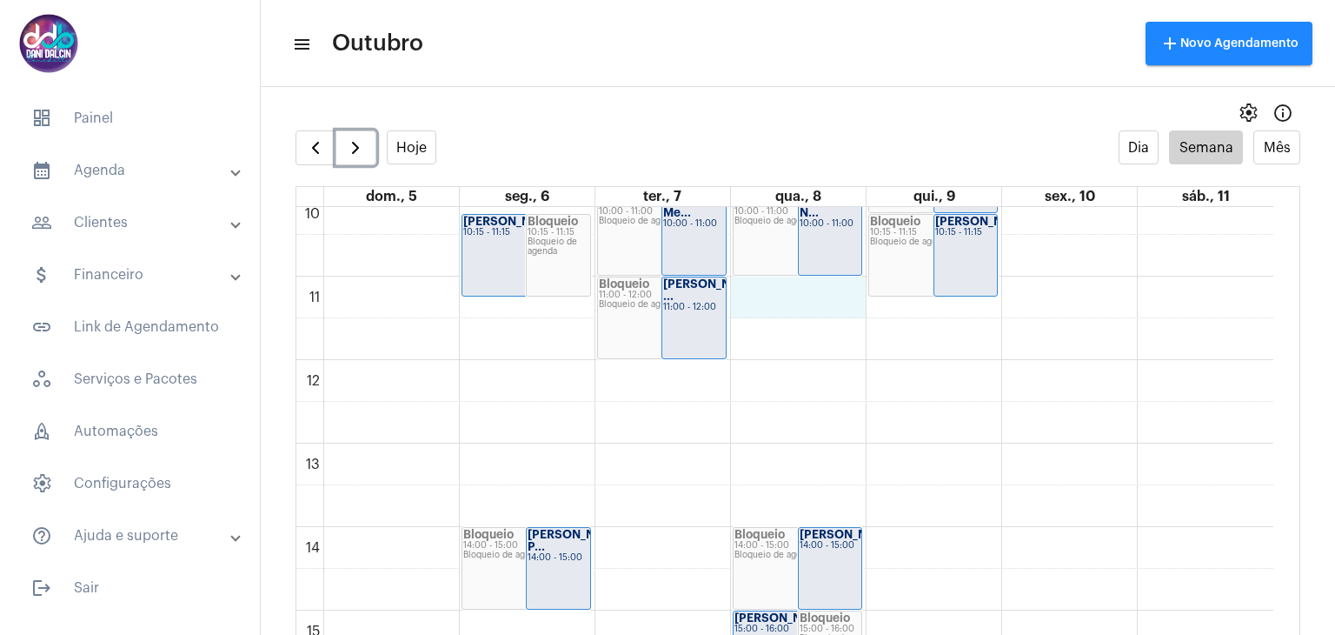
click at [812, 296] on div "00 01 02 03 04 05 06 07 08 09 10 11 12 13 14 15 16 17 18 19 20 21 22 23 Aline P…" at bounding box center [784, 360] width 977 height 2003
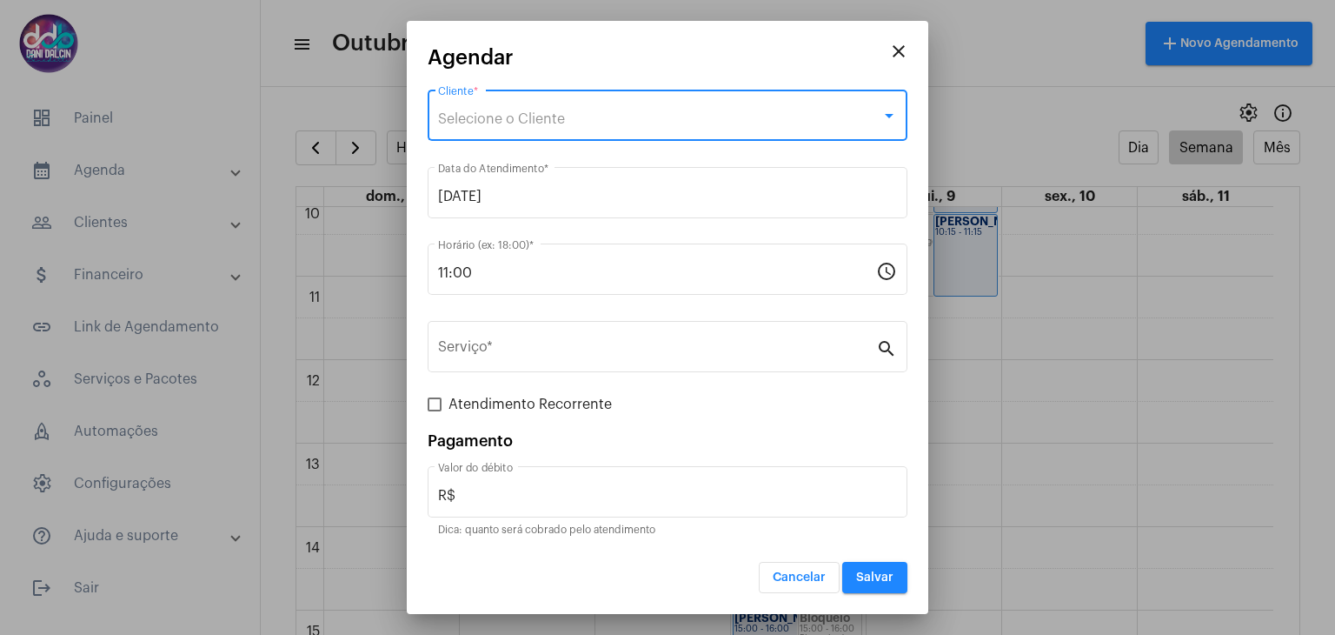
click at [483, 119] on span "Selecione o Cliente" at bounding box center [501, 119] width 127 height 14
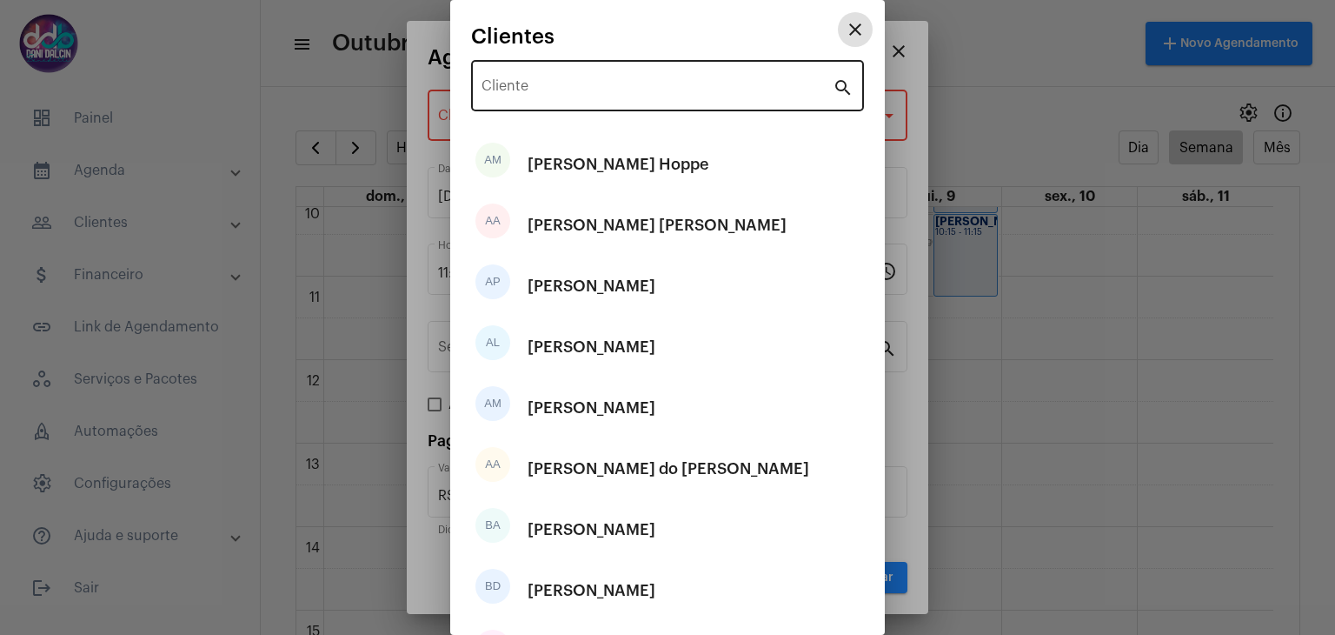
click at [508, 74] on div "Cliente" at bounding box center [657, 83] width 351 height 55
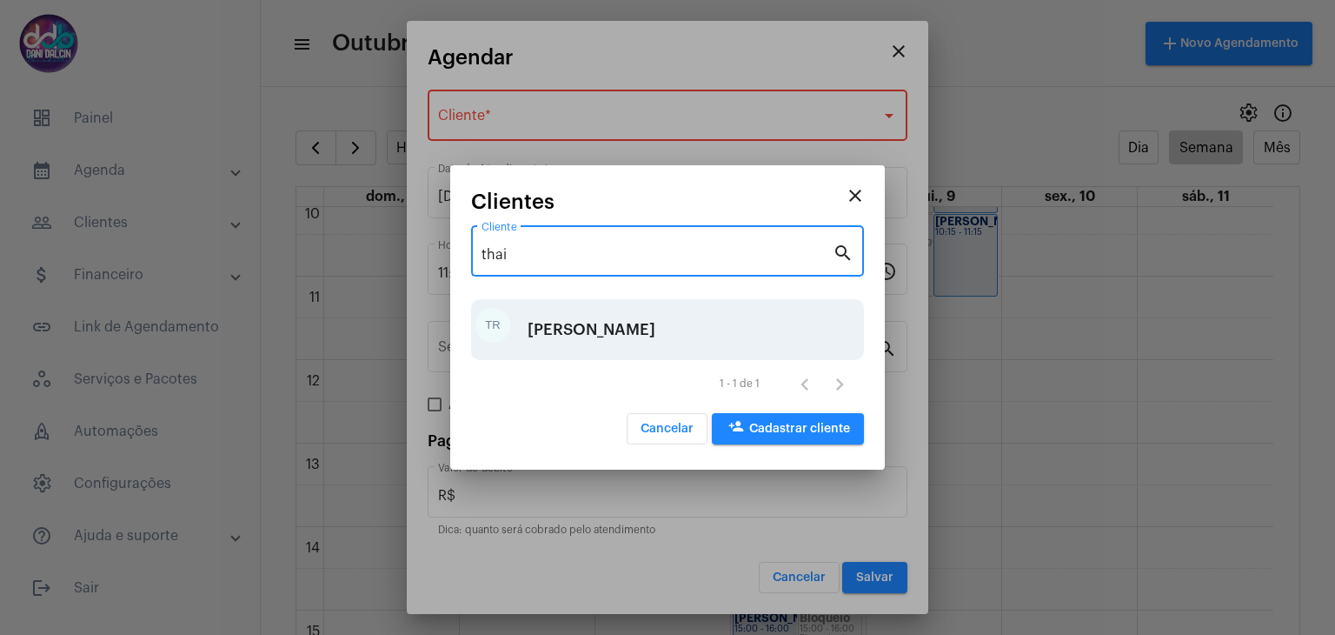
type input "thai"
click at [611, 343] on div "[PERSON_NAME]" at bounding box center [592, 329] width 128 height 52
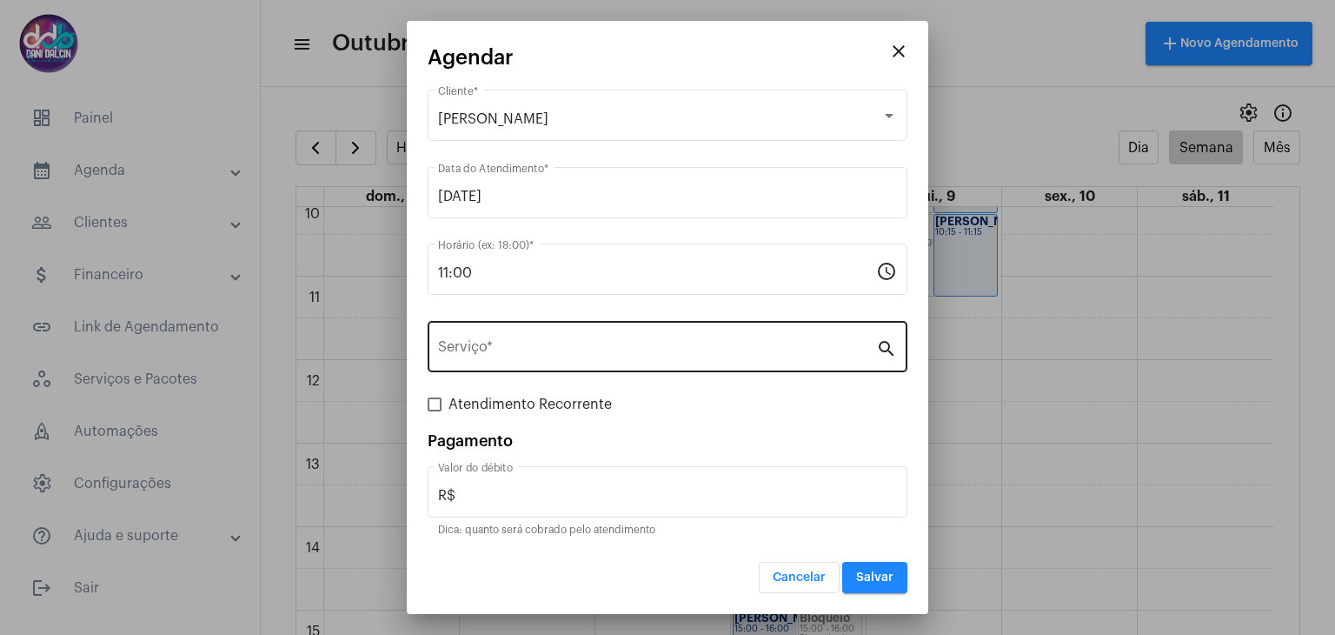
click at [482, 338] on div "Serviço *" at bounding box center [657, 344] width 438 height 55
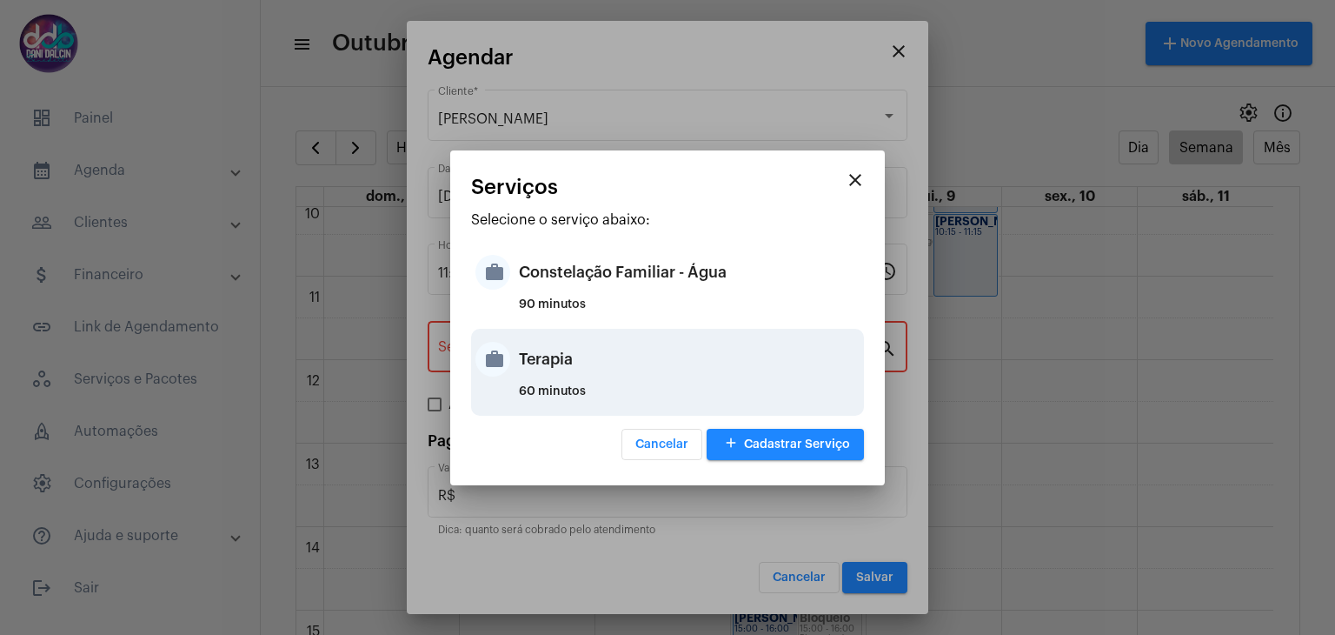
click at [554, 362] on div "Terapia" at bounding box center [689, 359] width 341 height 52
type input "Terapia"
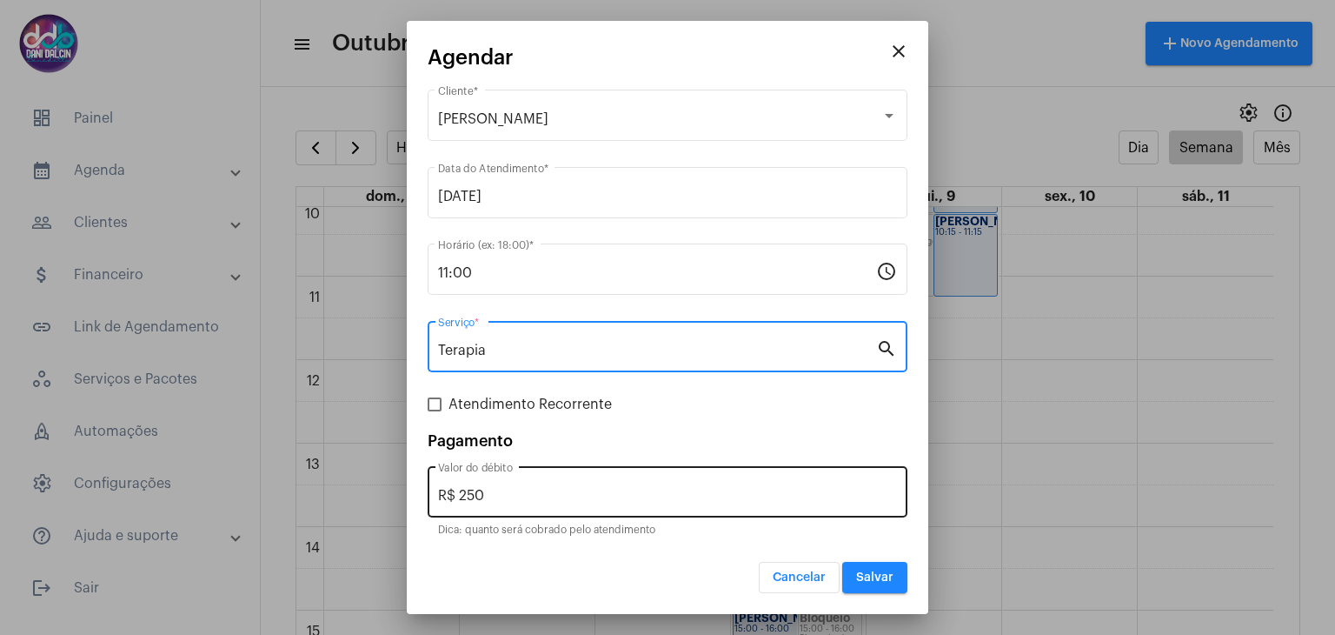
click at [516, 491] on input "R$ 250" at bounding box center [667, 496] width 459 height 16
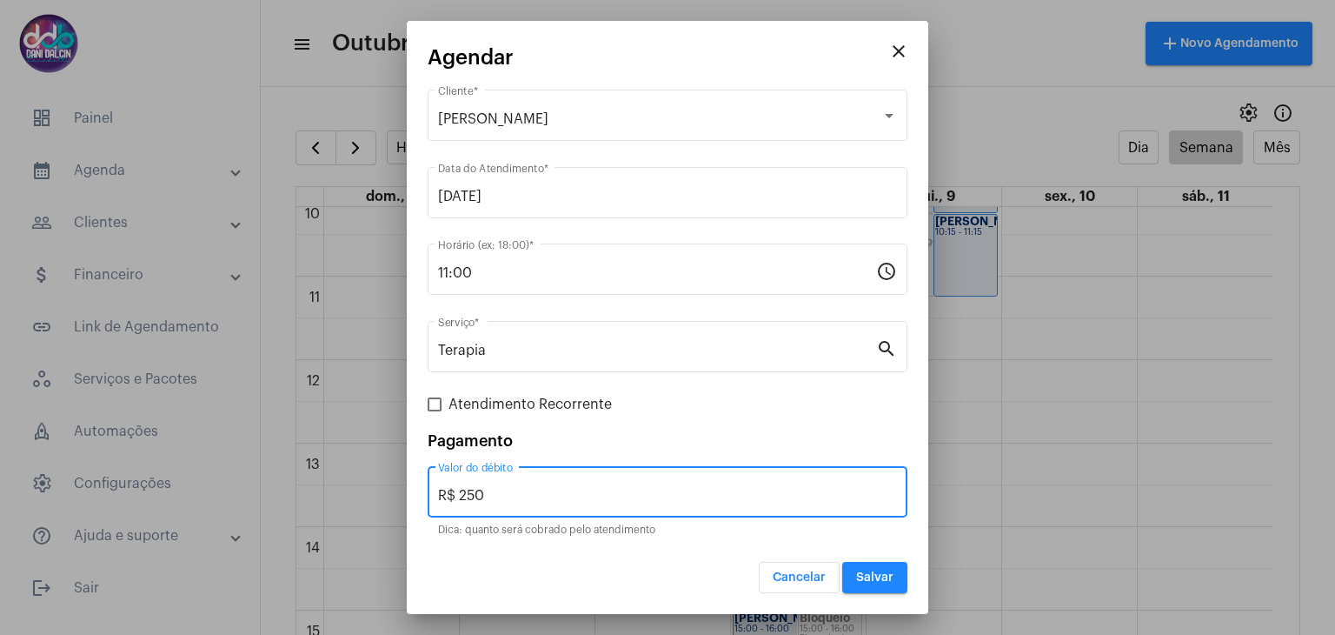
click at [516, 491] on input "R$ 250" at bounding box center [667, 496] width 459 height 16
type input "R$ 125"
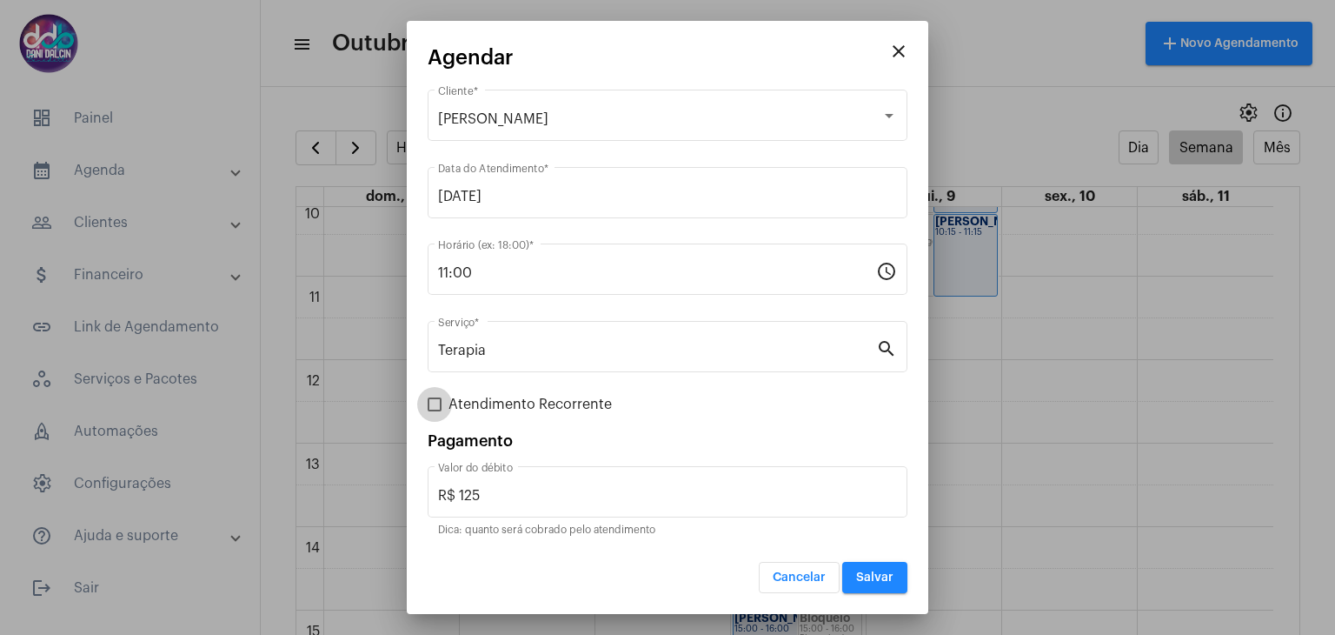
click at [516, 404] on span "Atendimento Recorrente" at bounding box center [530, 404] width 163 height 21
click at [435, 411] on input "Atendimento Recorrente" at bounding box center [434, 411] width 1 height 1
checkbox input "true"
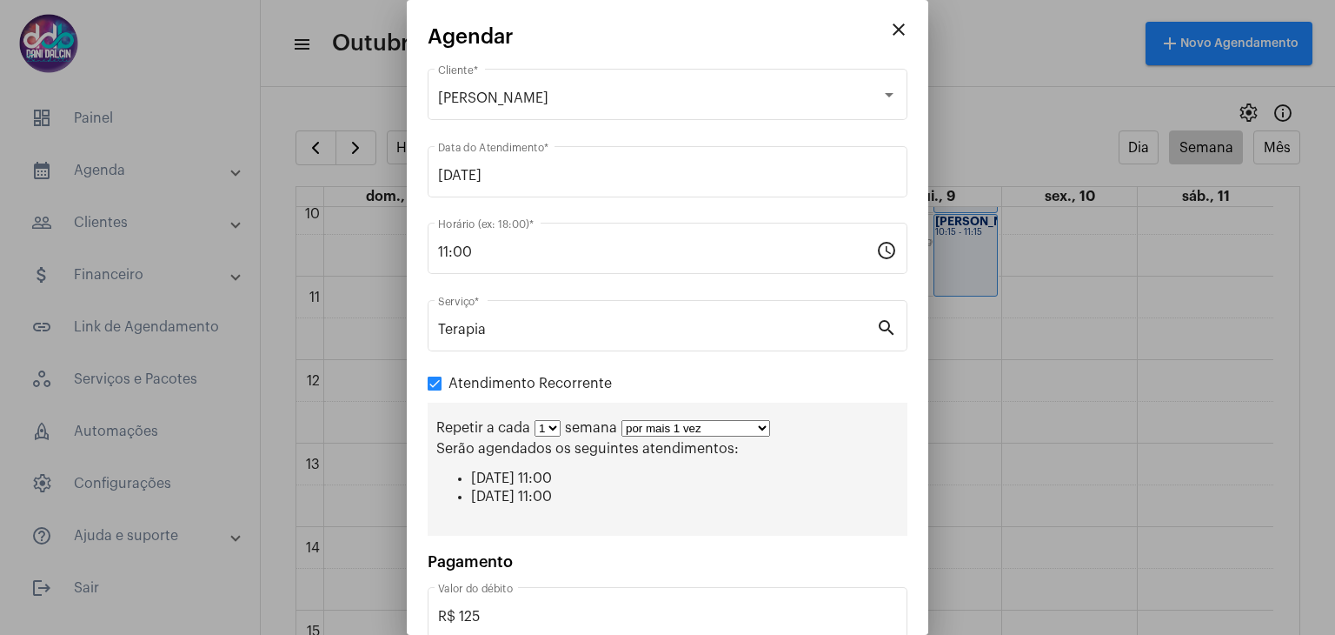
click at [760, 425] on select "por mais 1 vez por mais 2 vezes por mais 3 vezes por mais 4 vezes por mais 5 ve…" at bounding box center [695, 428] width 149 height 17
select select "10: 0"
click at [621, 420] on select "por mais 1 vez por mais 2 vezes por mais 3 vezes por mais 4 vezes por mais 5 ve…" at bounding box center [695, 428] width 149 height 17
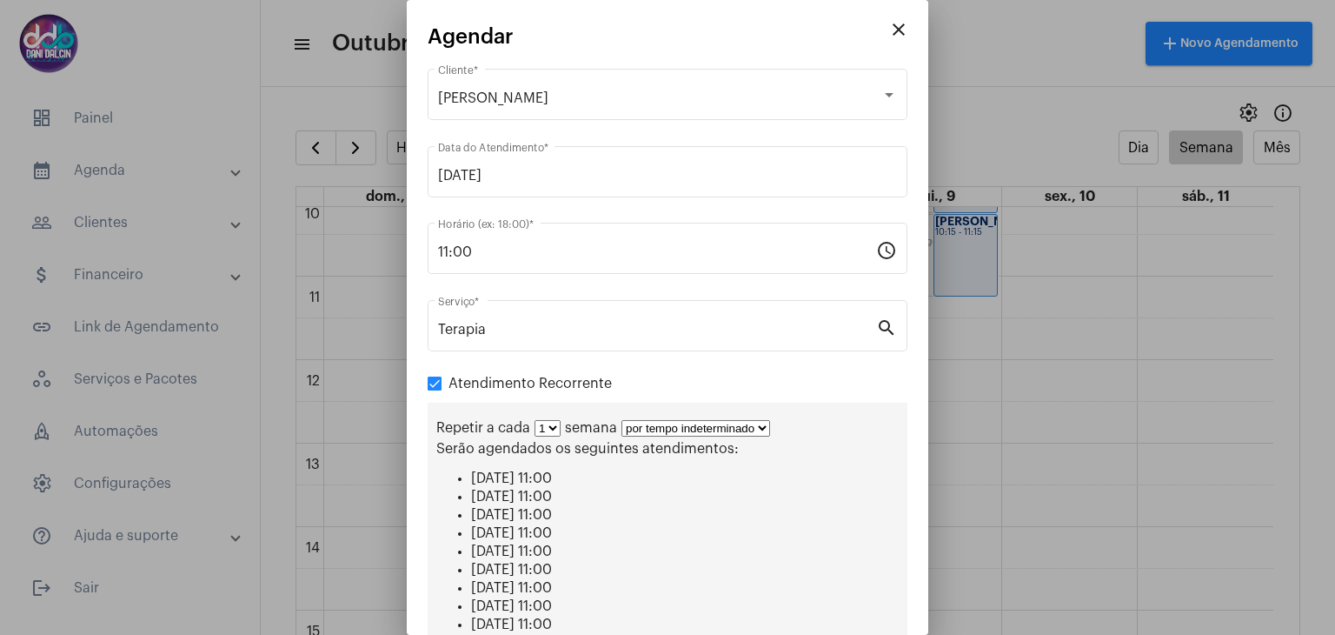
scroll to position [276, 0]
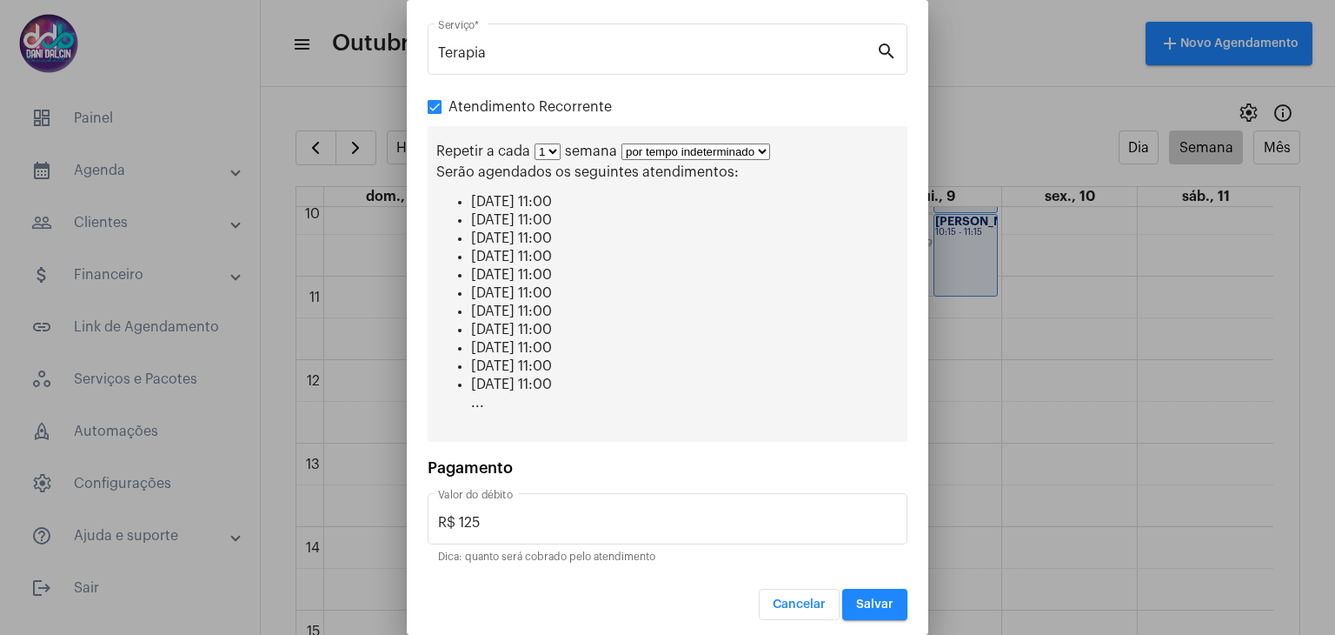
click at [856, 602] on span "Salvar" at bounding box center [874, 604] width 37 height 12
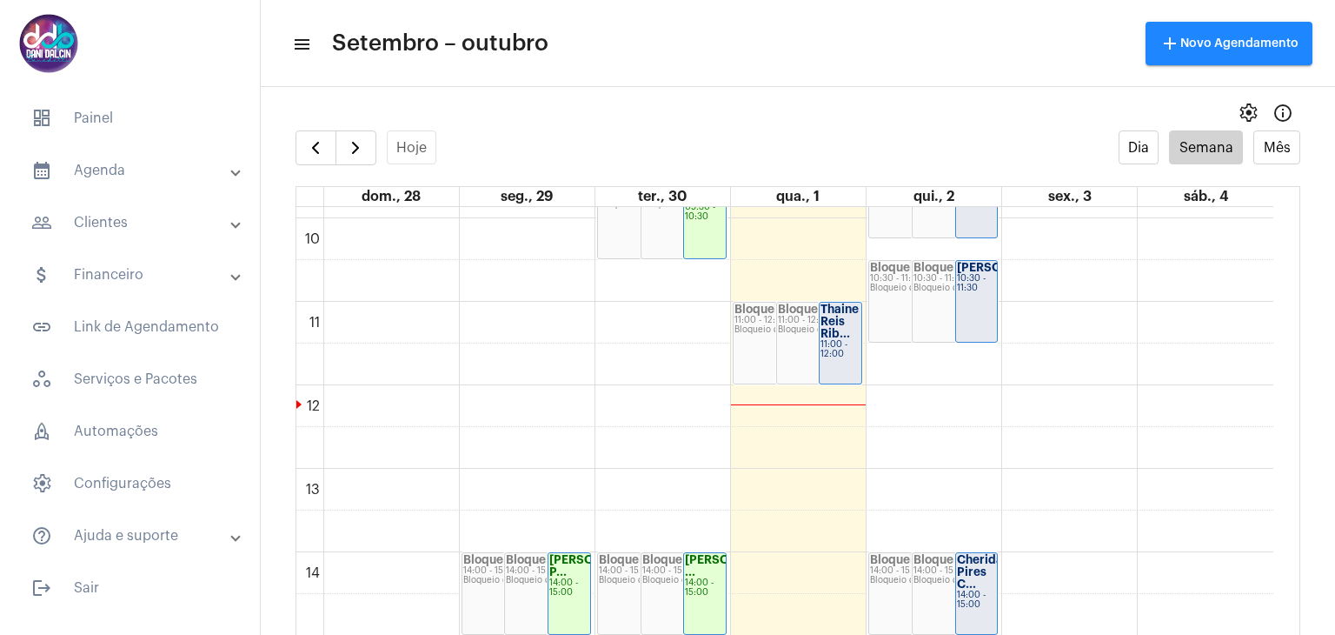
scroll to position [850, 0]
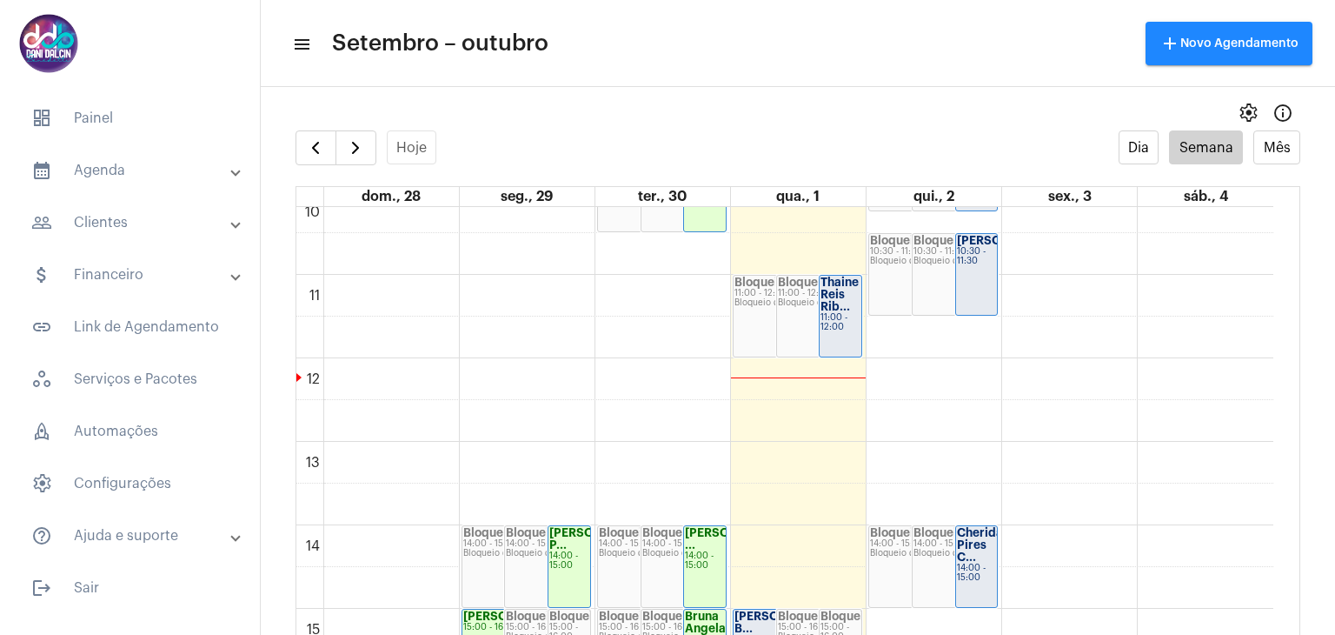
click at [854, 303] on div "Thaine Reis Rib..." at bounding box center [841, 294] width 40 height 37
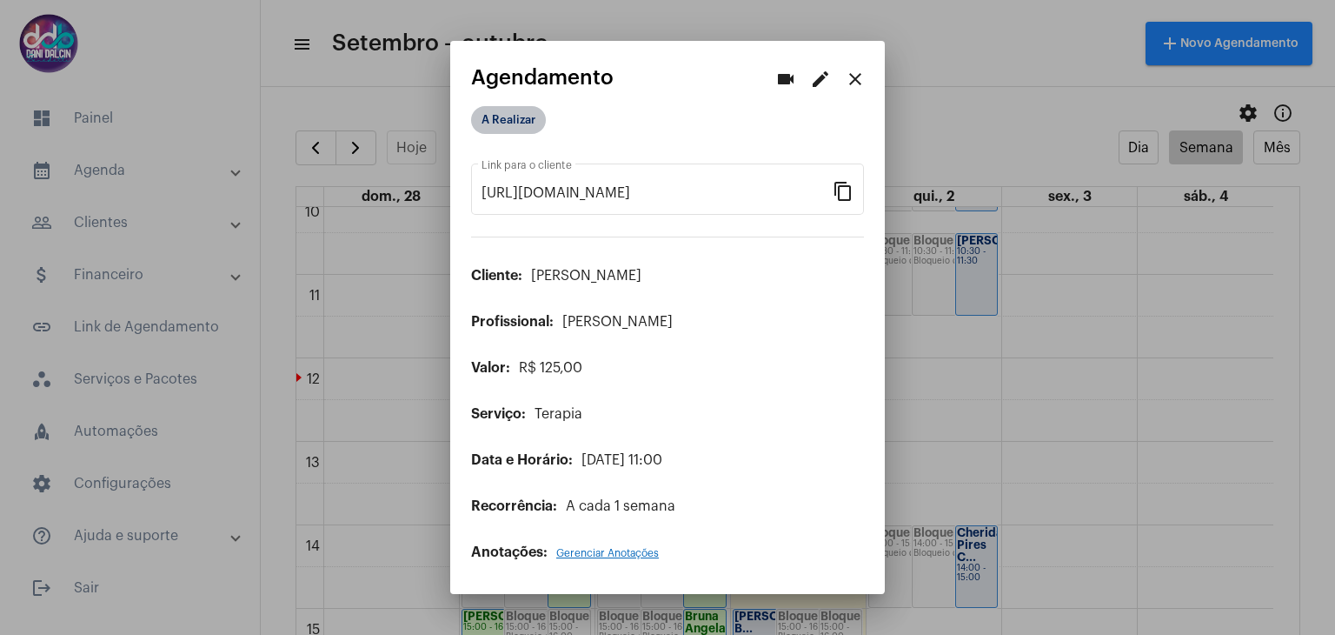
click at [499, 116] on mat-chip "A Realizar" at bounding box center [508, 120] width 75 height 28
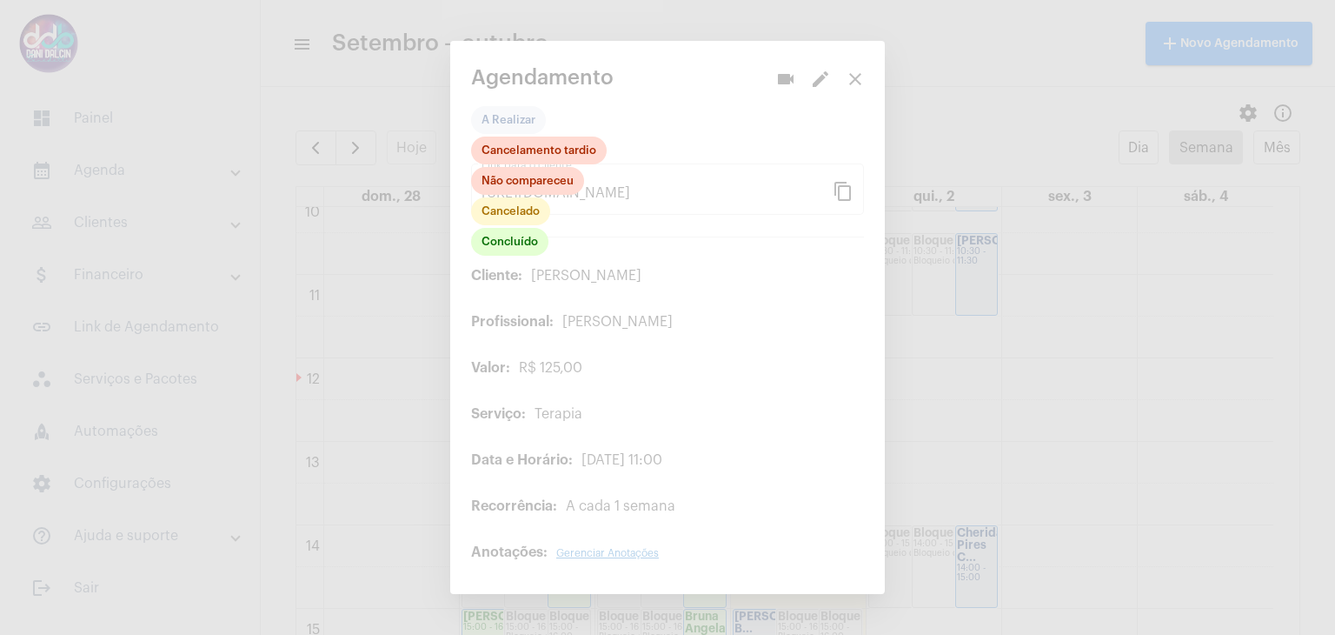
click at [530, 258] on div "Concluído Cancelado Não compareceu Cancelamento tardio" at bounding box center [539, 197] width 136 height 122
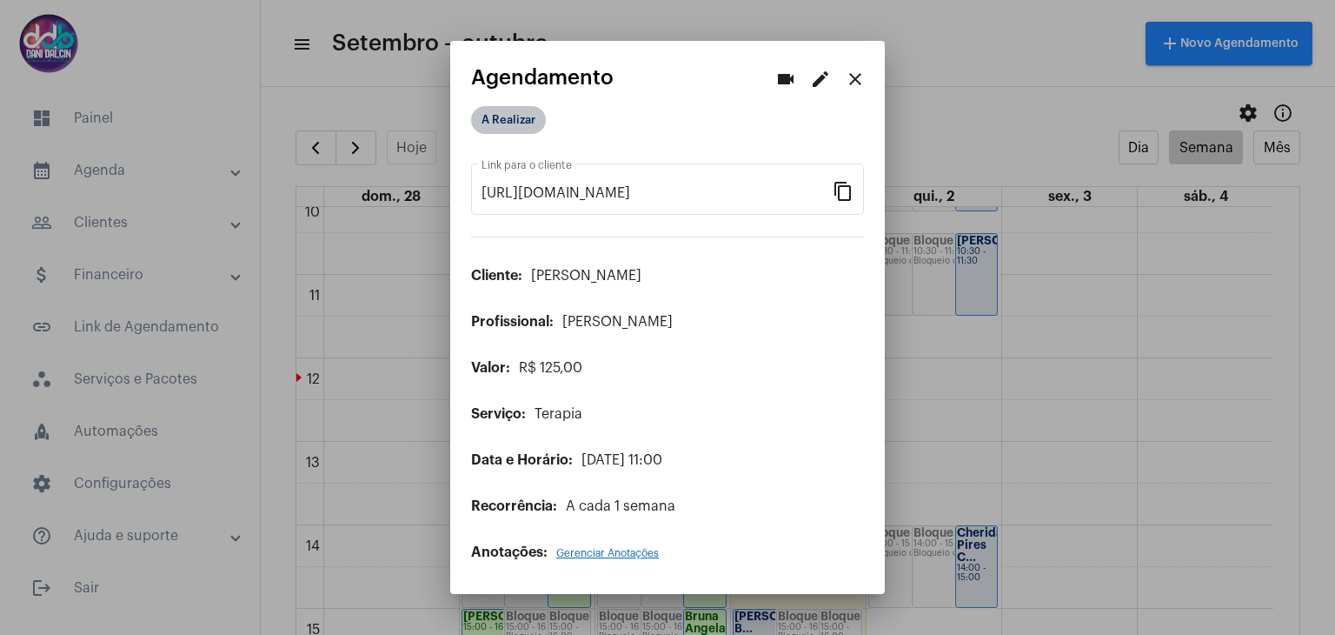
click at [520, 112] on mat-chip "A Realizar" at bounding box center [508, 120] width 75 height 28
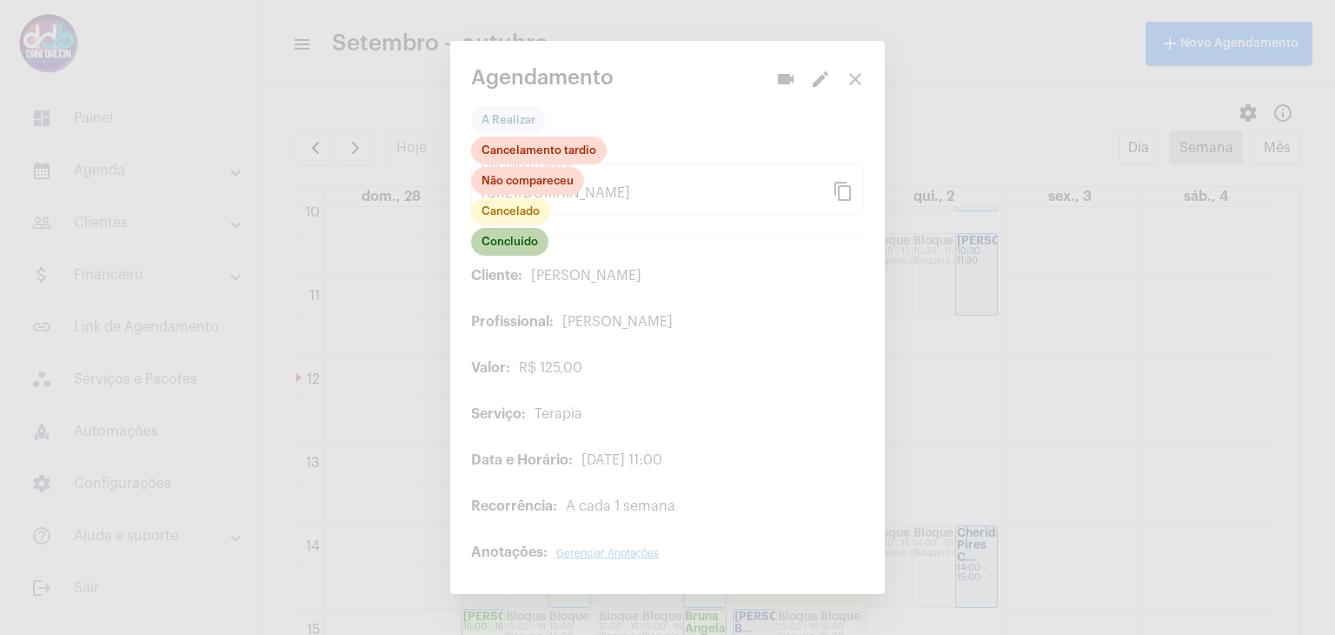
click at [528, 239] on mat-chip "Concluído" at bounding box center [509, 242] width 77 height 28
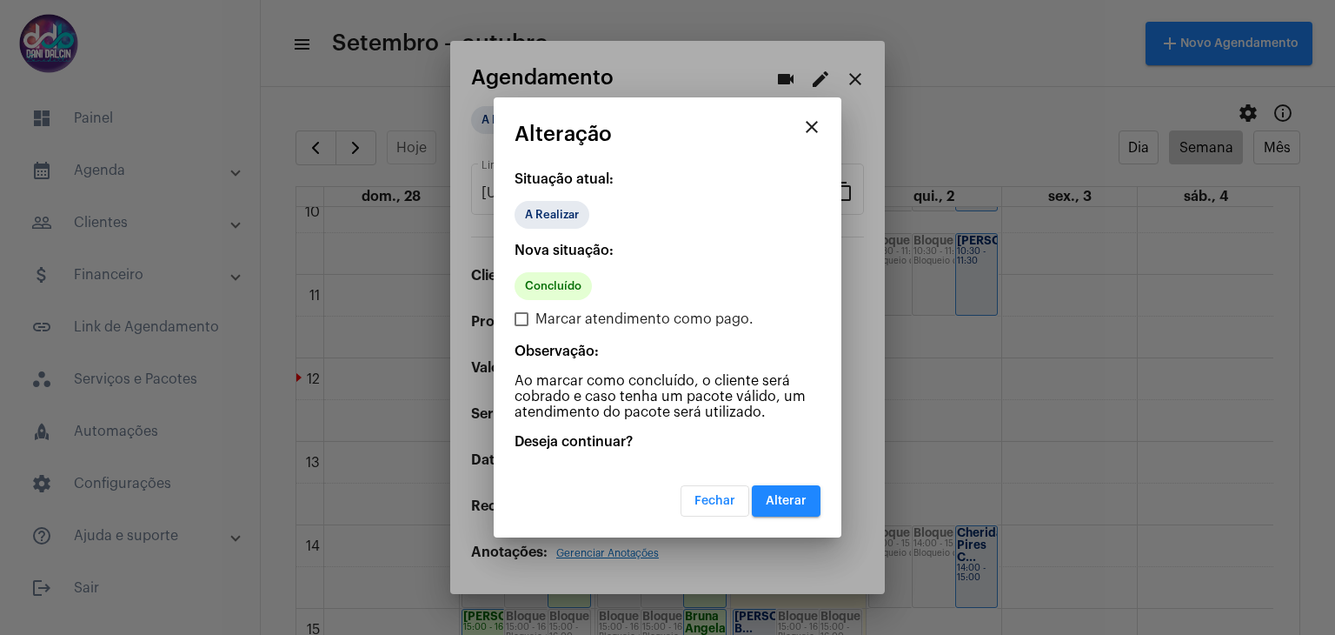
click at [805, 508] on button "Alterar" at bounding box center [786, 500] width 69 height 31
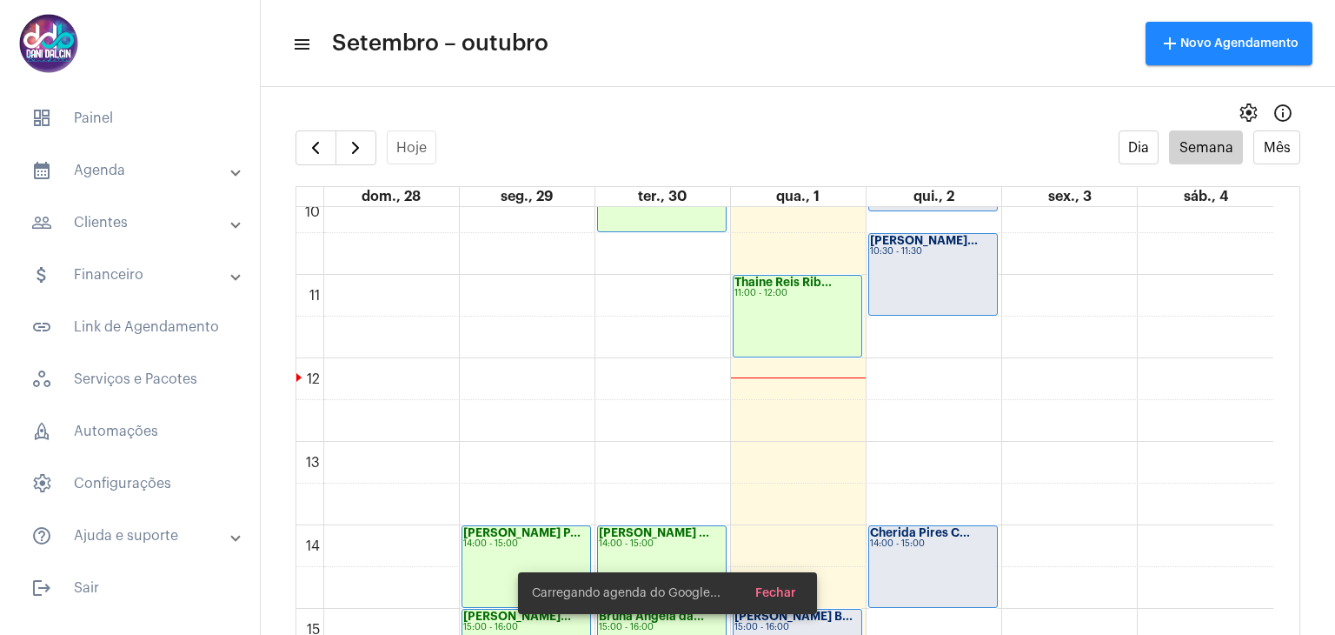
click at [143, 236] on mat-expansion-panel-header "people_outline Clientes" at bounding box center [134, 223] width 249 height 42
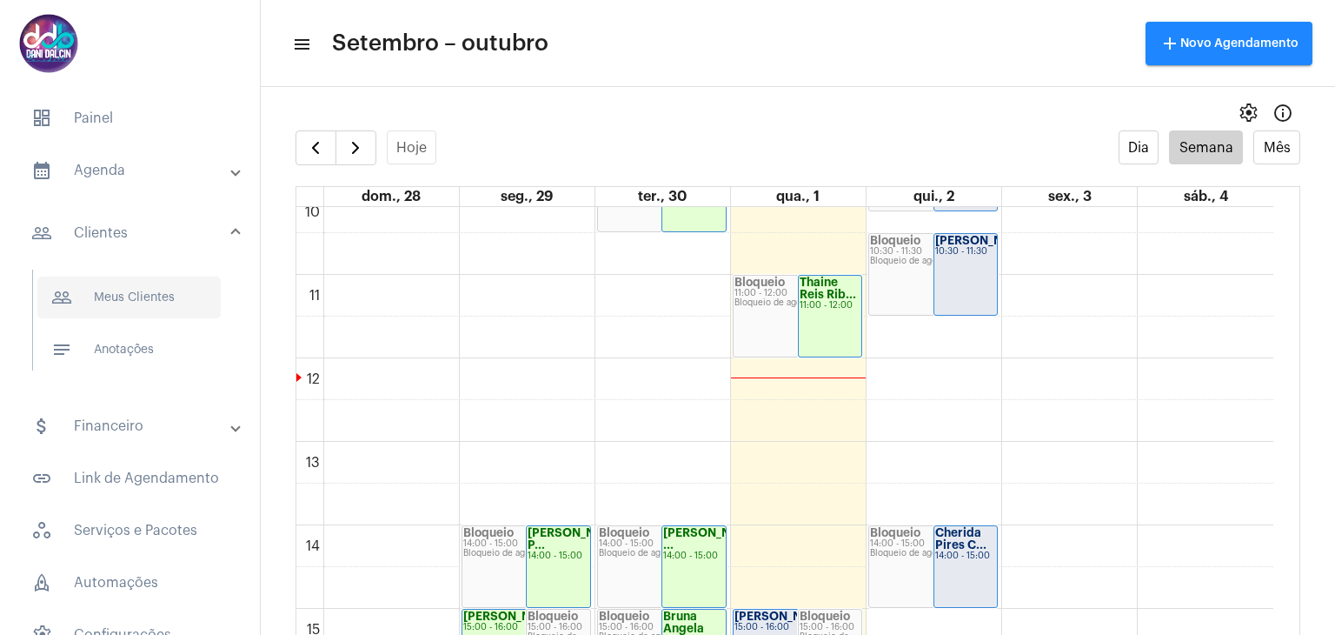
click at [120, 315] on span "people_outline Meus Clientes" at bounding box center [128, 297] width 183 height 42
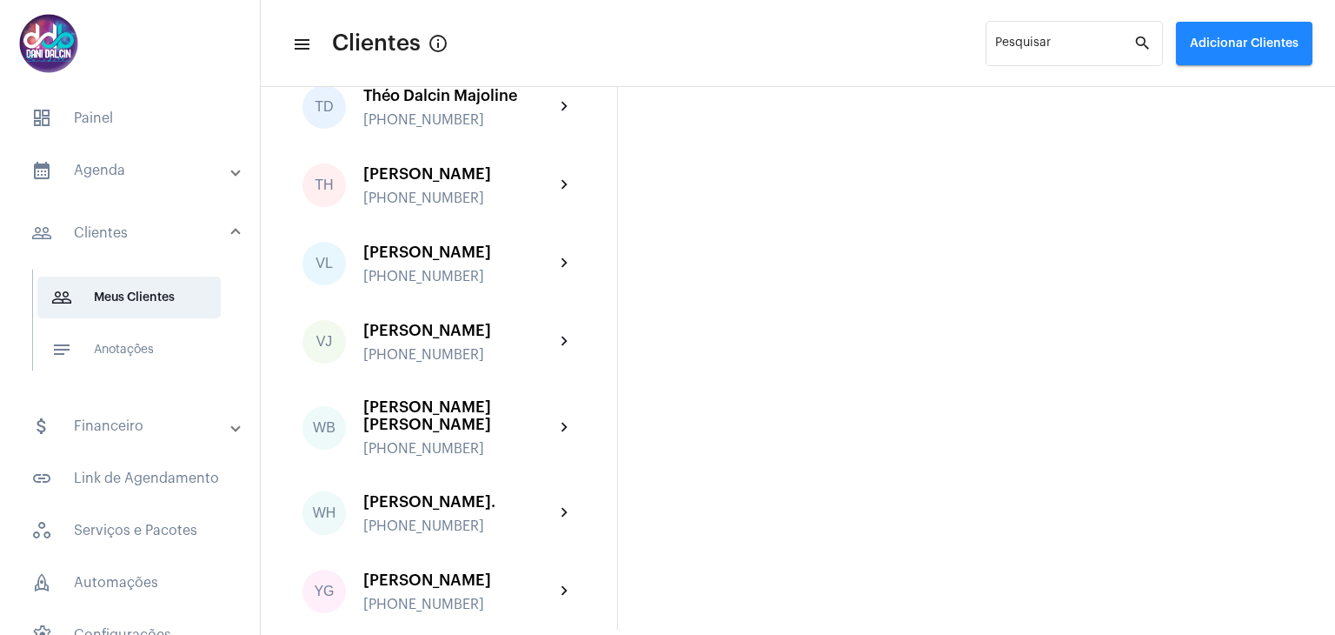
scroll to position [5222, 0]
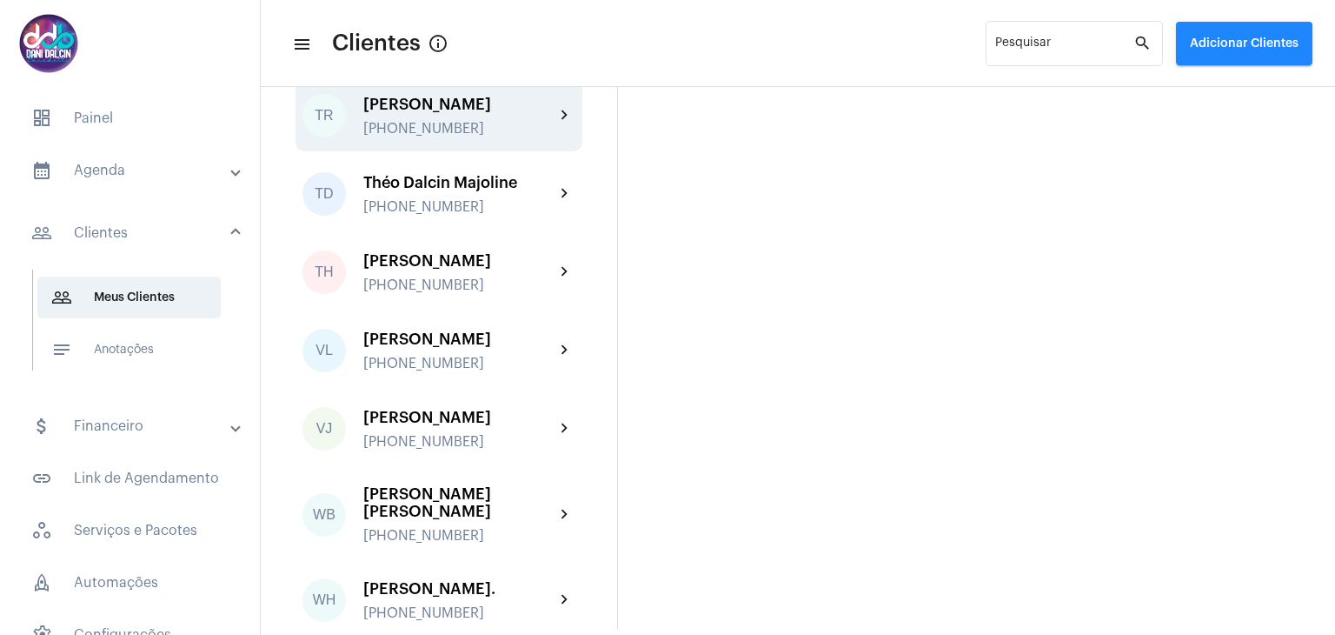
click at [426, 113] on div "[PERSON_NAME]" at bounding box center [458, 104] width 191 height 17
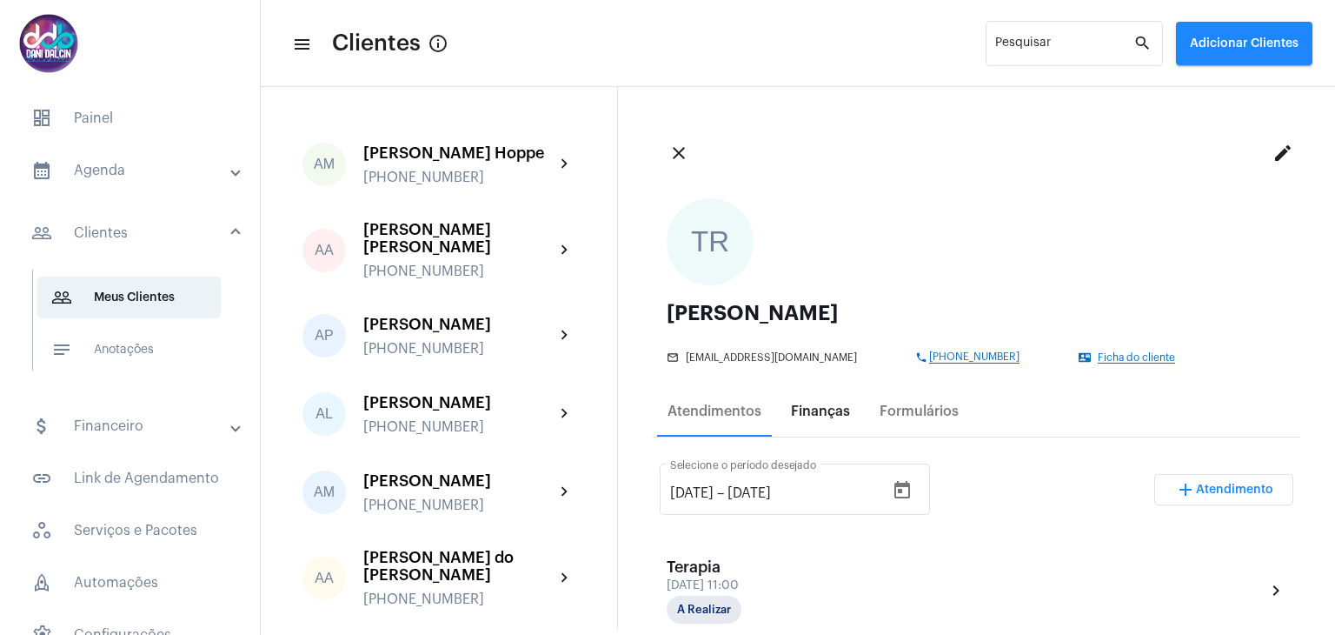
click at [820, 412] on div "Finanças" at bounding box center [820, 411] width 59 height 16
